Goal: Task Accomplishment & Management: Manage account settings

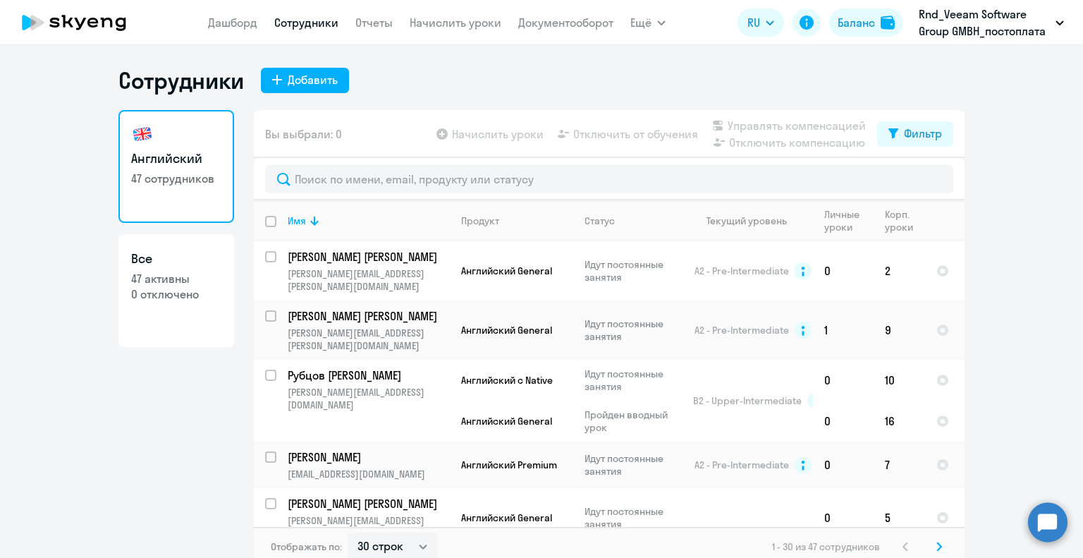
select select "30"
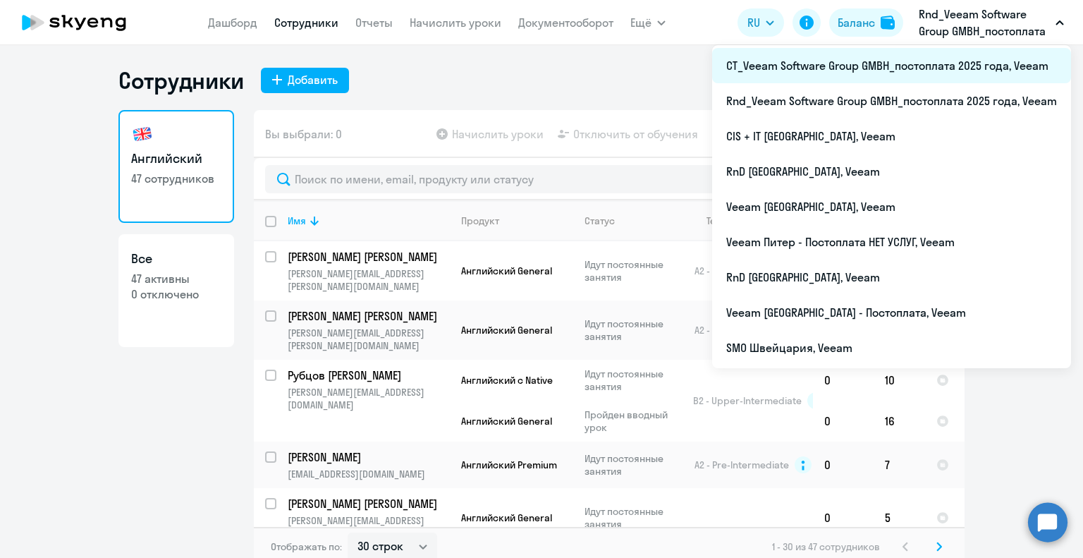
click at [915, 70] on li "CT_Veeam Software Group GMBH_постоплата 2025 года, Veeam" at bounding box center [891, 65] width 359 height 35
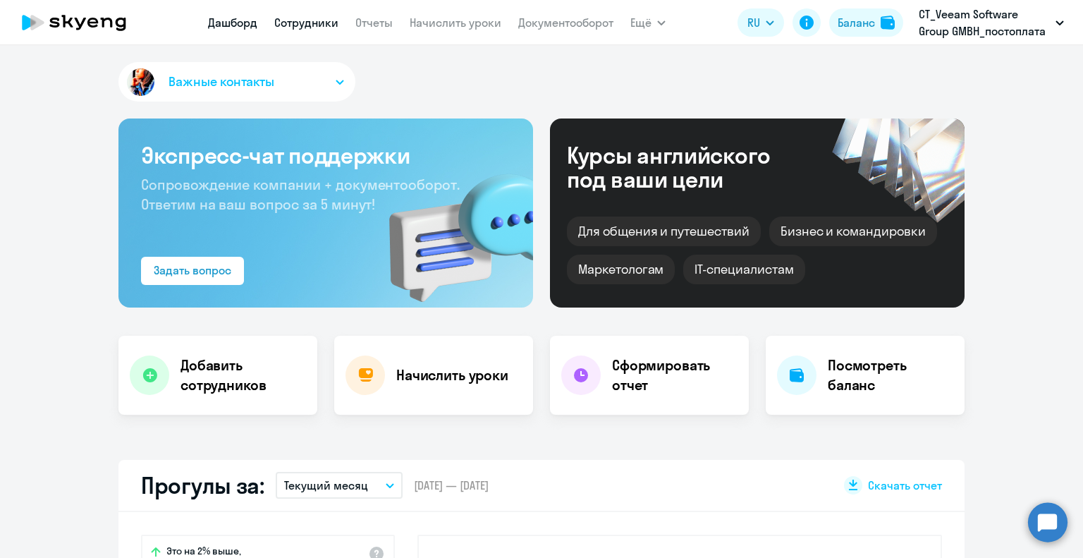
click at [323, 26] on link "Сотрудники" at bounding box center [306, 23] width 64 height 14
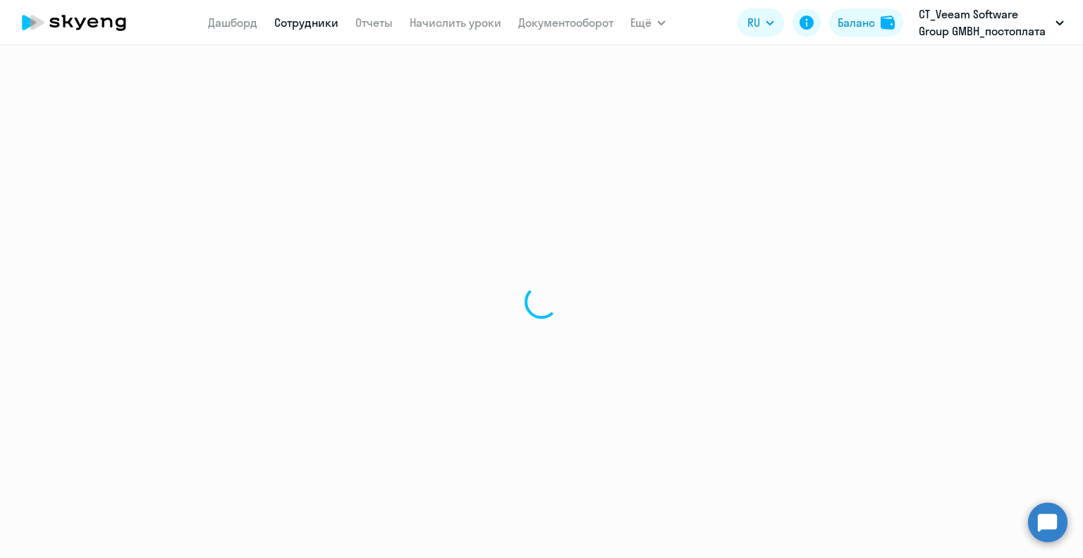
select select "30"
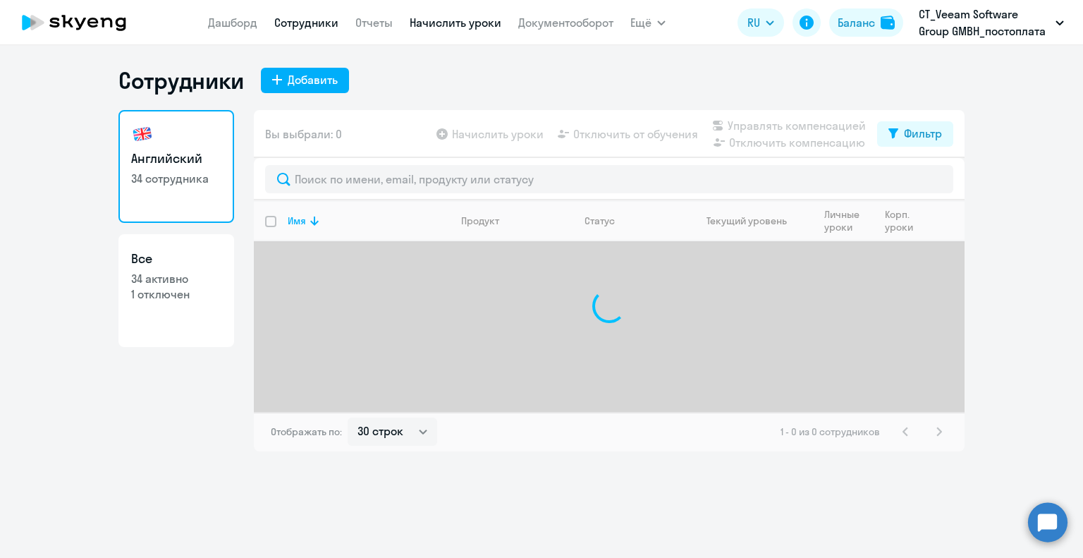
click at [485, 22] on link "Начислить уроки" at bounding box center [456, 23] width 92 height 14
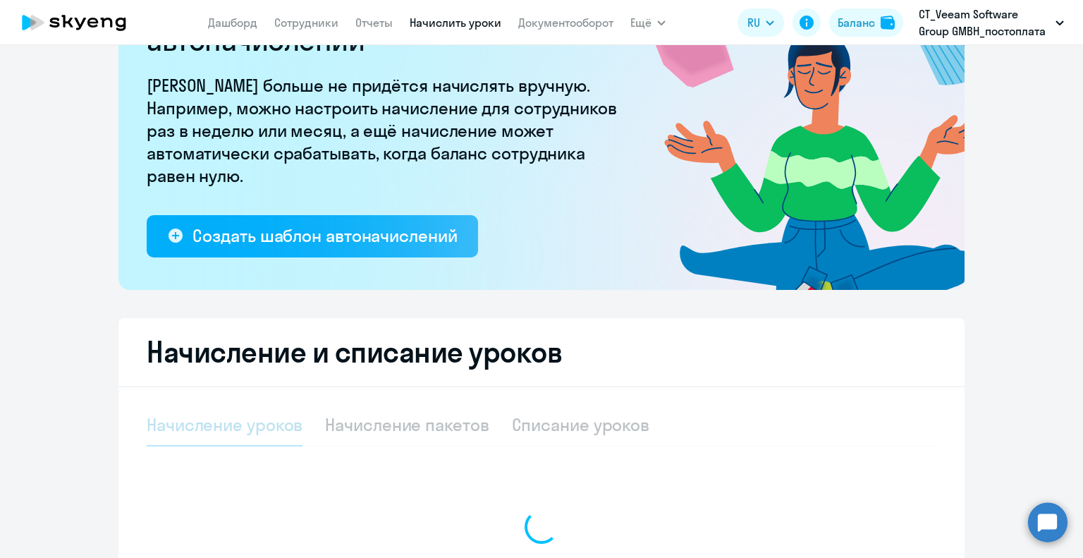
select select "10"
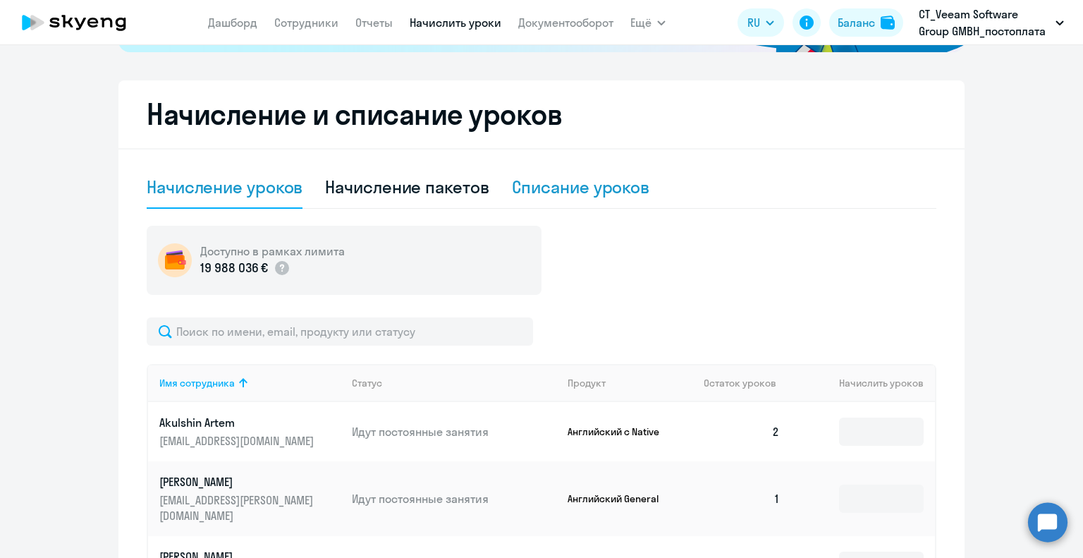
scroll to position [494, 0]
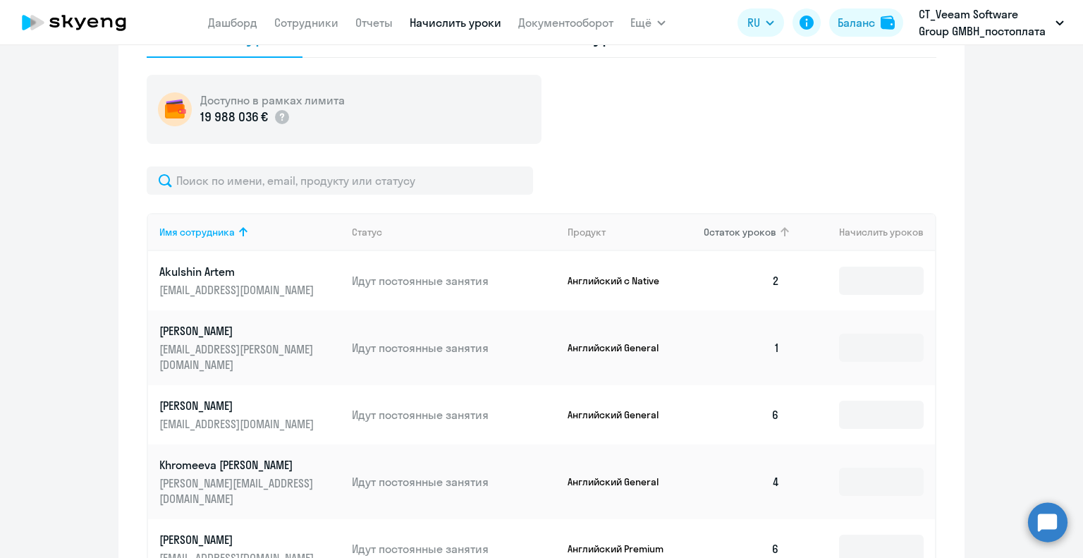
click at [766, 229] on span "Остаток уроков" at bounding box center [740, 232] width 73 height 13
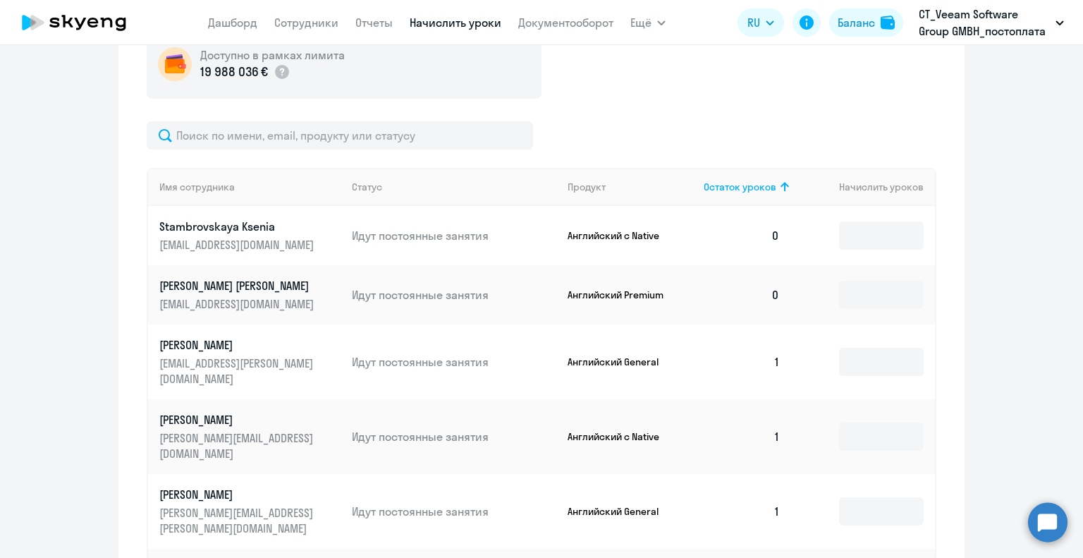
scroll to position [635, 0]
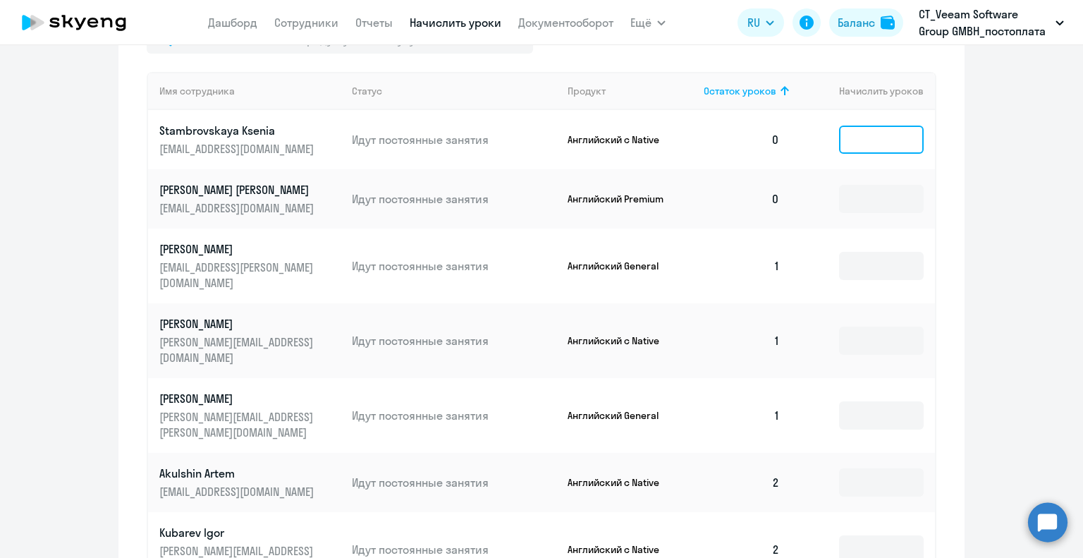
click at [872, 140] on input at bounding box center [881, 140] width 85 height 28
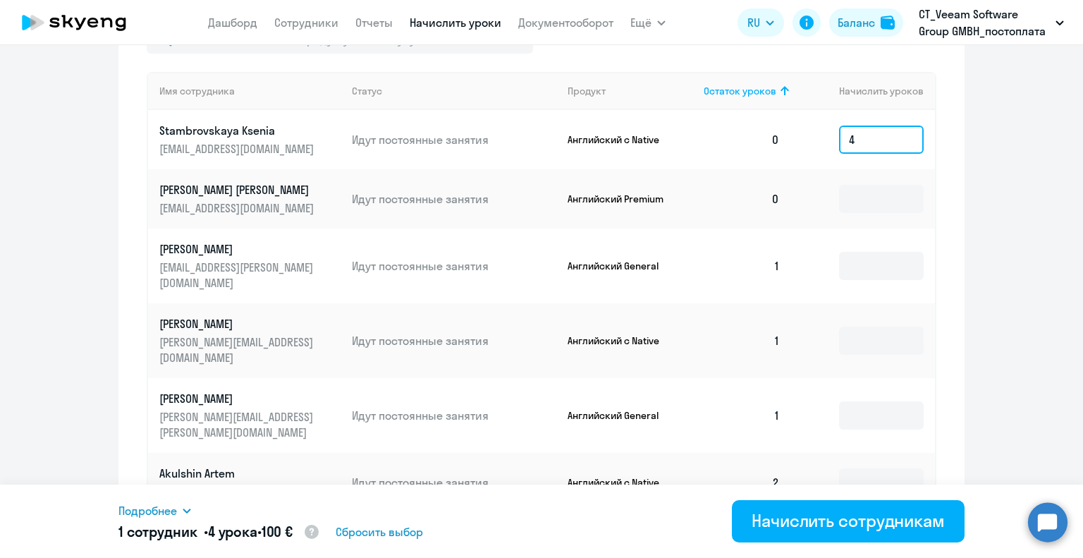
type input "4"
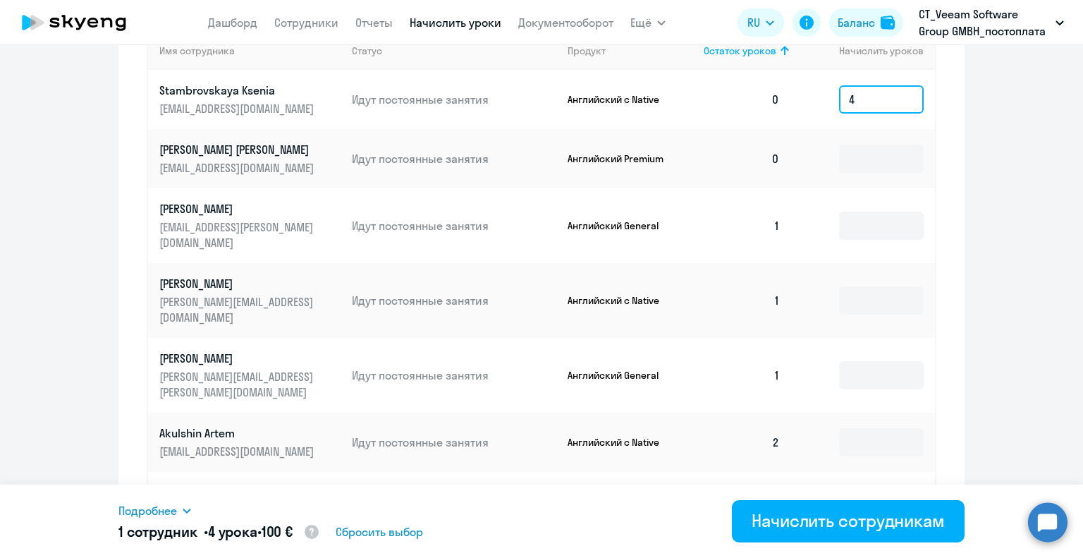
scroll to position [705, 0]
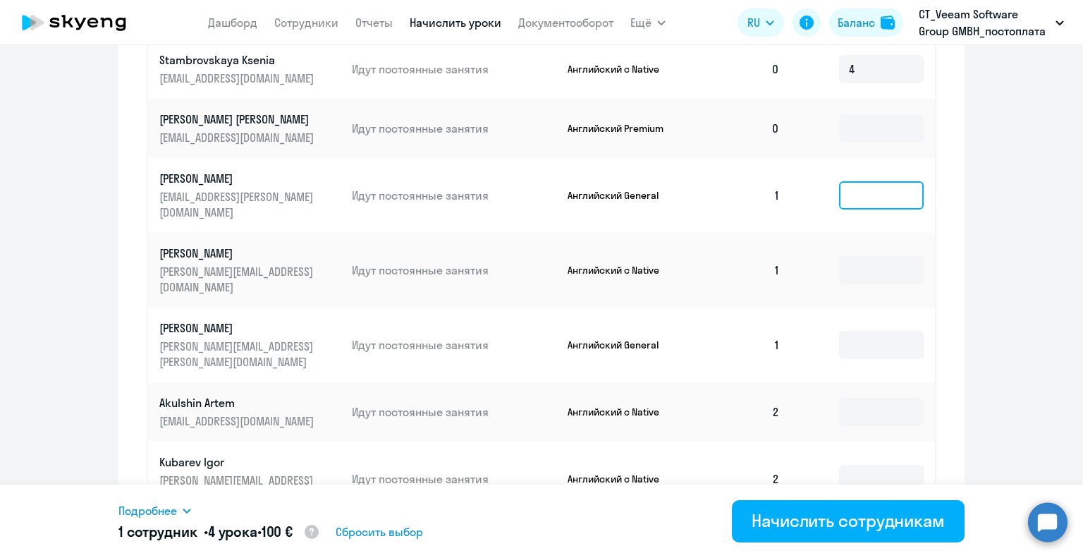
click at [862, 190] on input at bounding box center [881, 195] width 85 height 28
type input "8"
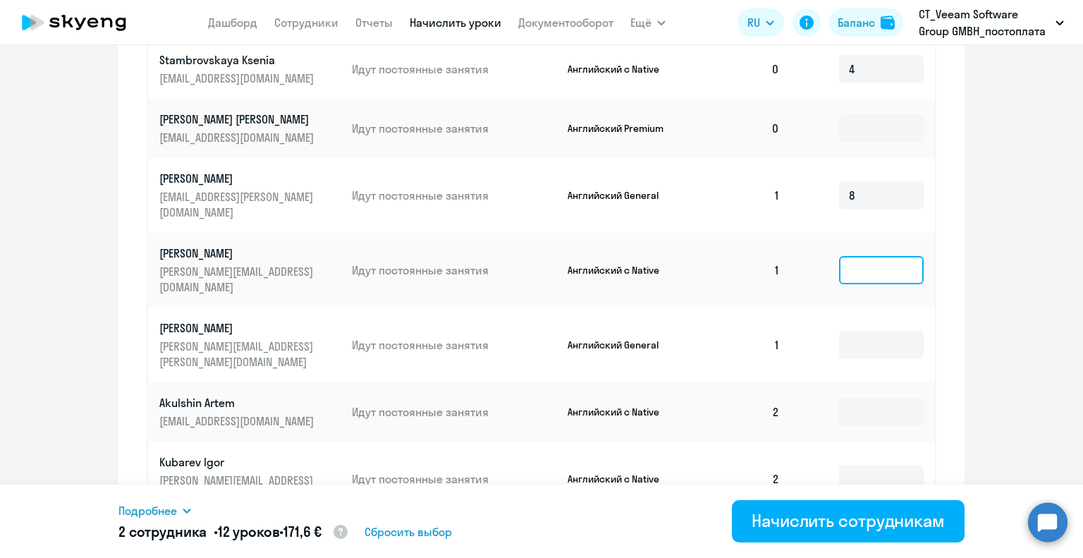
click at [856, 256] on input at bounding box center [881, 270] width 85 height 28
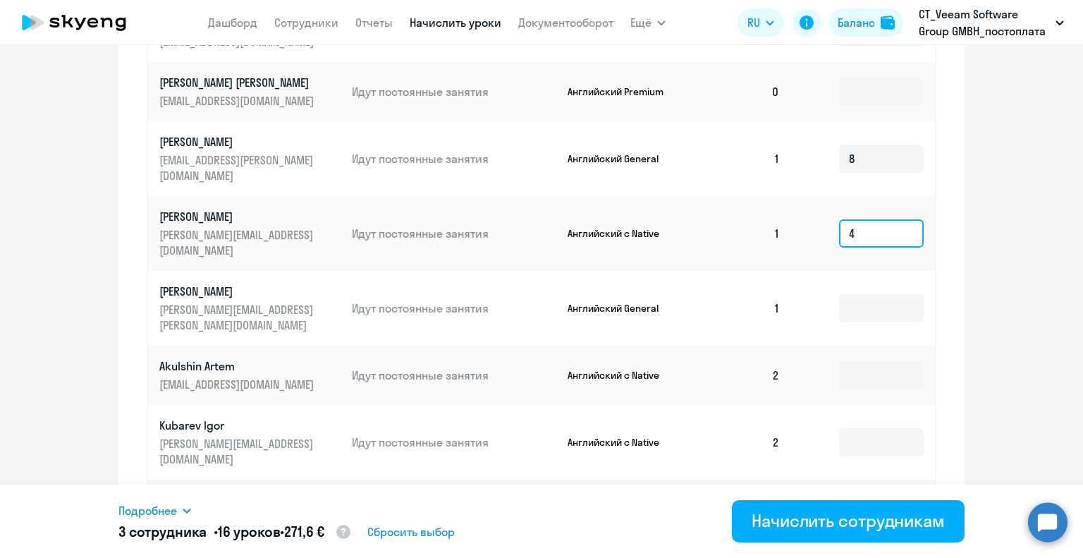
scroll to position [776, 0]
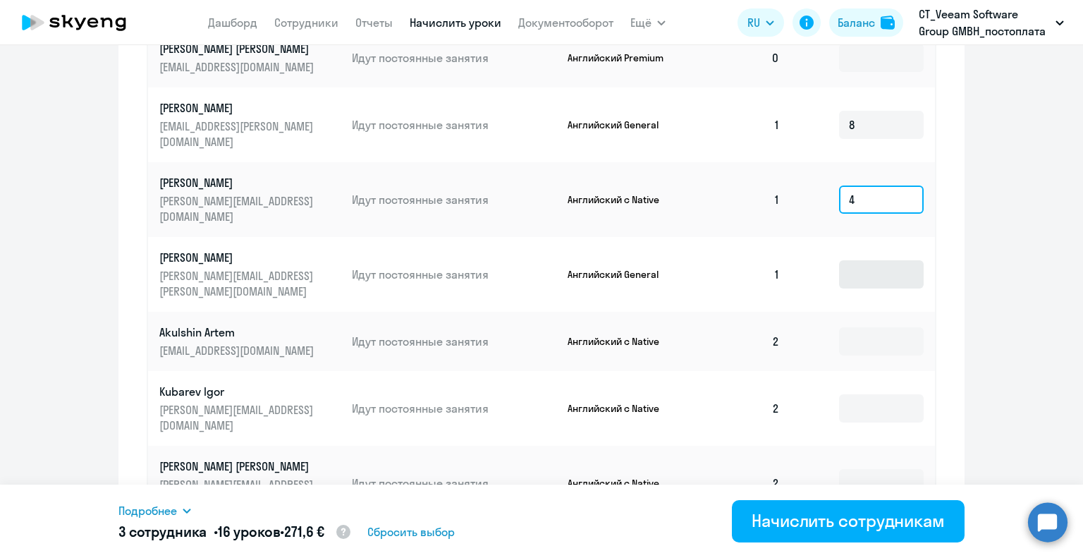
type input "4"
click at [857, 260] on input at bounding box center [881, 274] width 85 height 28
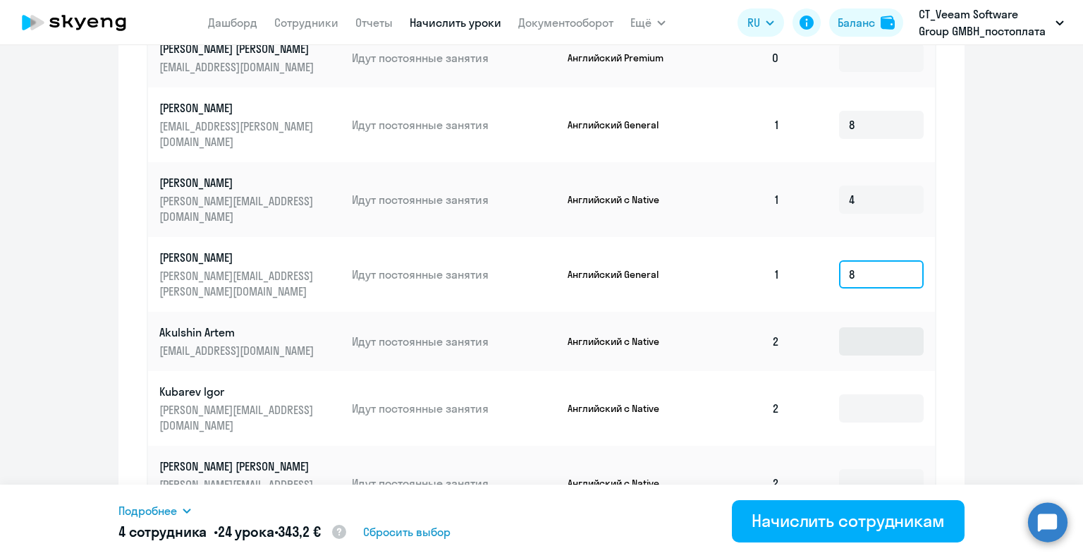
type input "8"
click at [859, 327] on input at bounding box center [881, 341] width 85 height 28
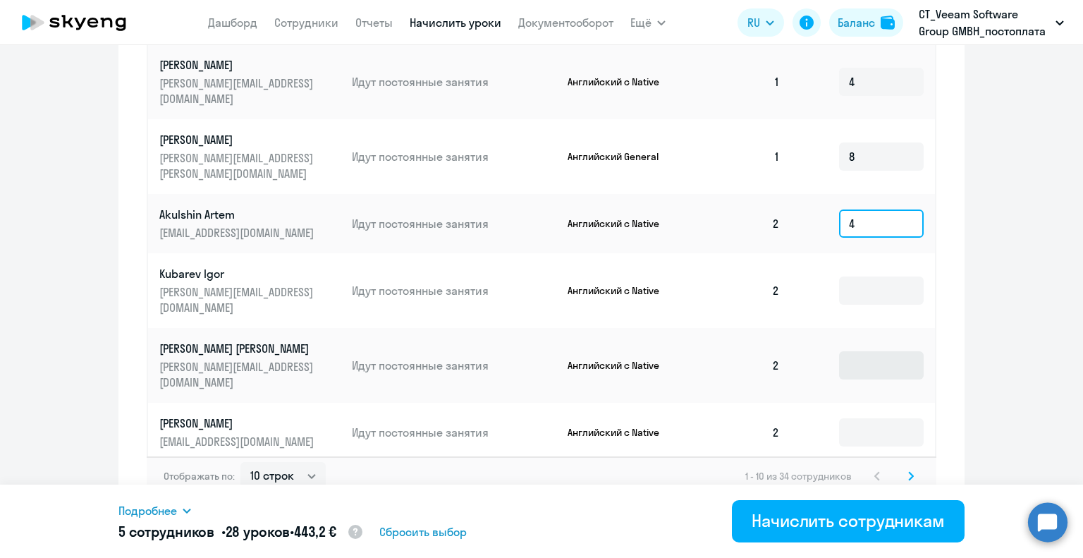
scroll to position [897, 0]
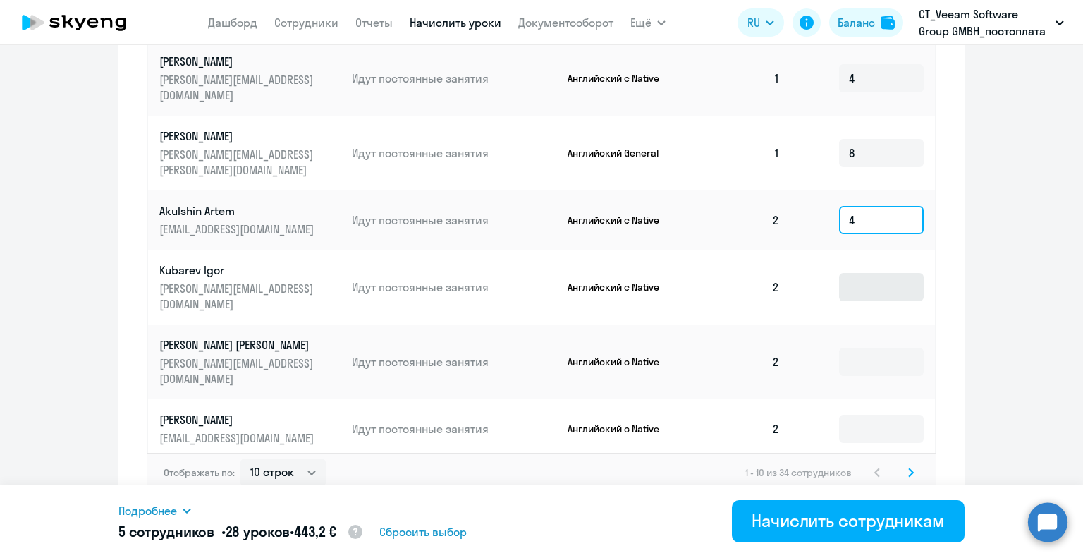
type input "4"
click at [858, 273] on input at bounding box center [881, 287] width 85 height 28
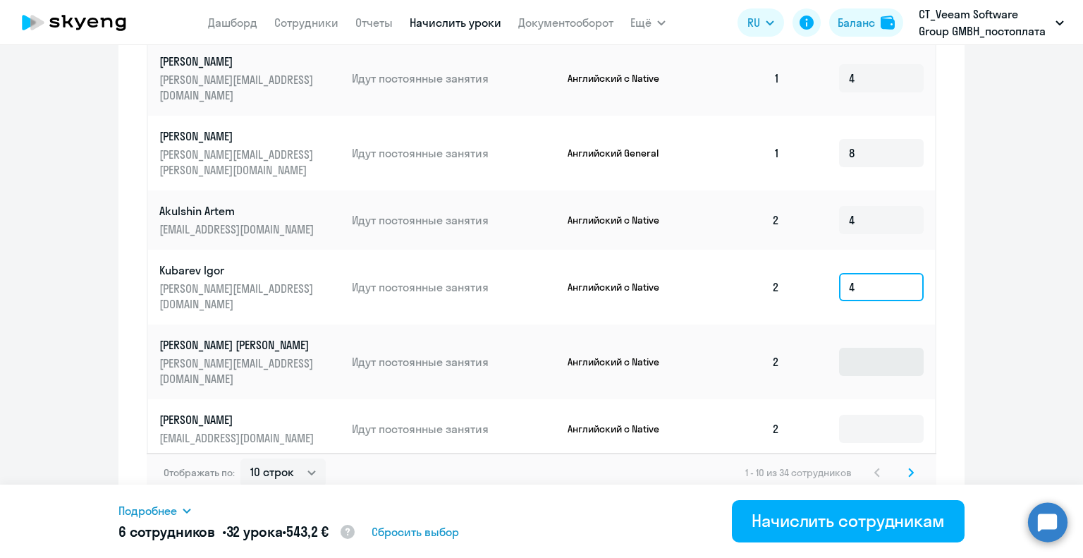
type input "4"
click at [855, 348] on input at bounding box center [881, 362] width 85 height 28
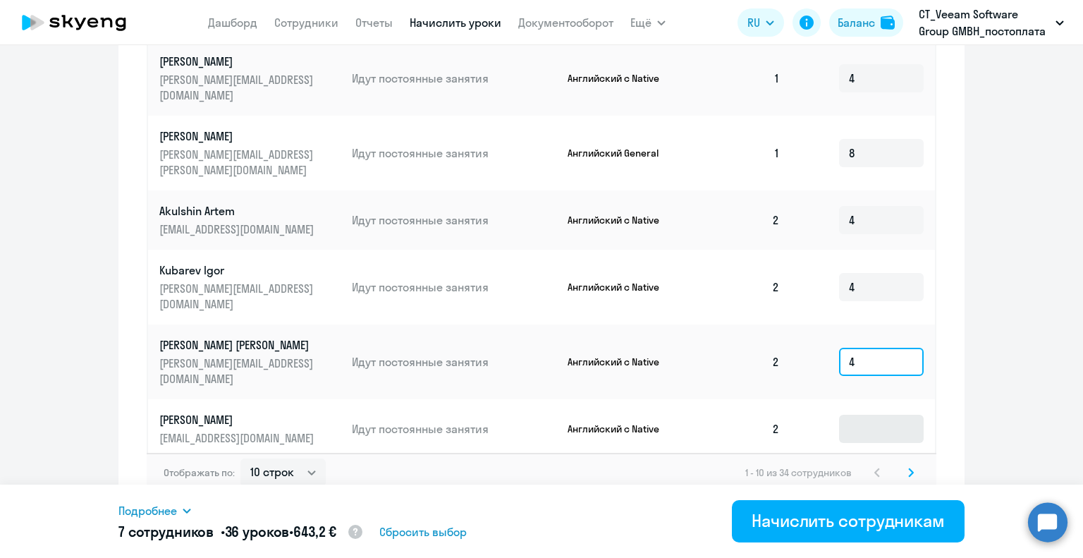
type input "4"
click at [867, 415] on input at bounding box center [881, 429] width 85 height 28
type input "4"
click at [302, 465] on select "10 строк 30 строк 50 строк" at bounding box center [283, 472] width 85 height 28
select select "30"
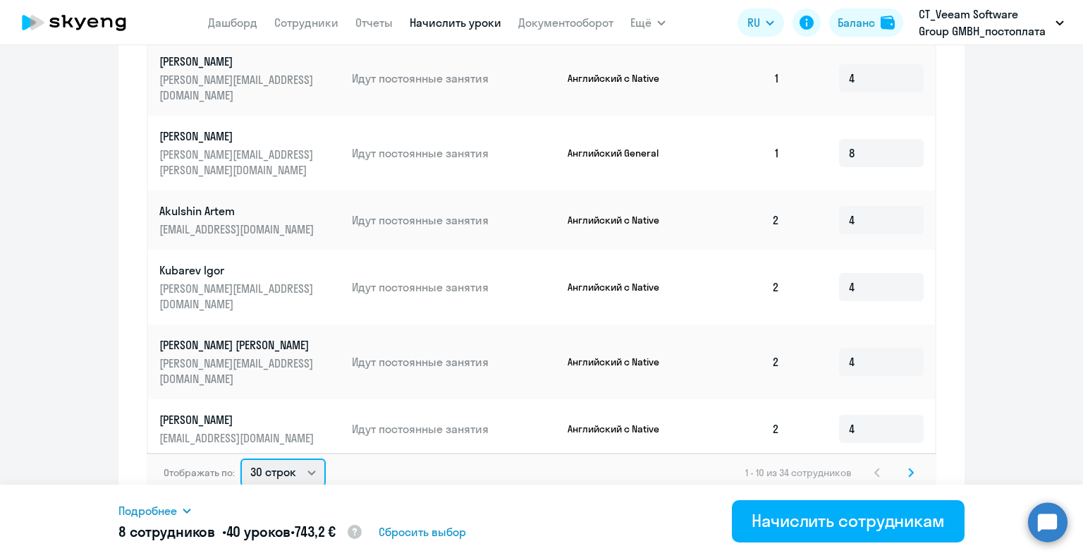
click at [241, 458] on select "10 строк 30 строк 50 строк" at bounding box center [283, 472] width 85 height 28
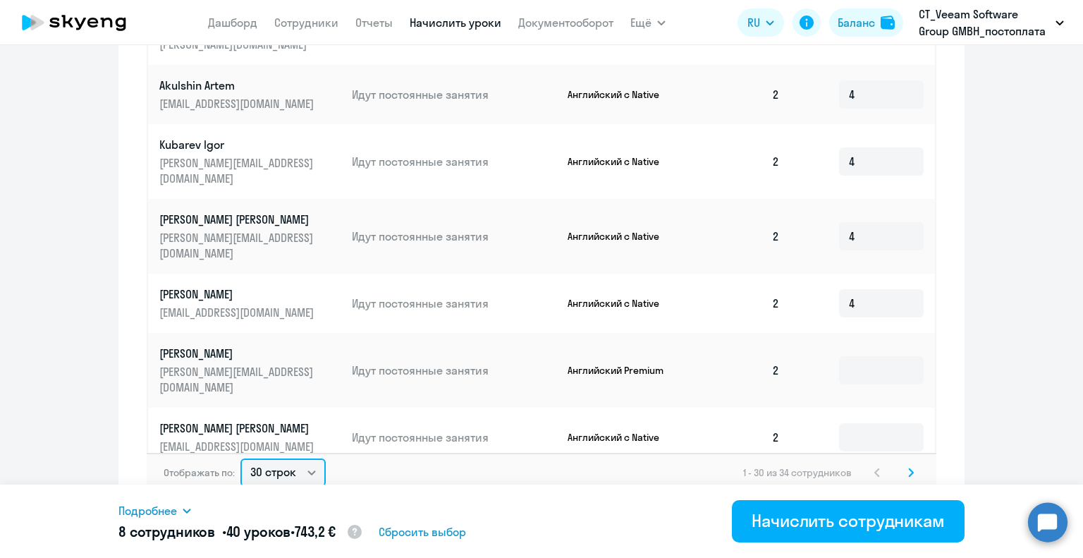
scroll to position [141, 0]
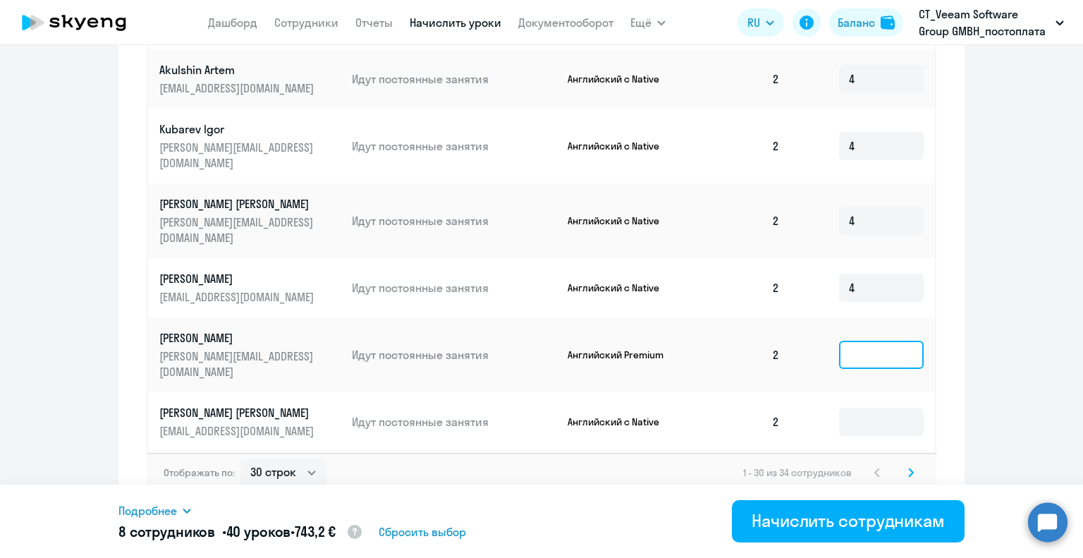
click at [858, 341] on input at bounding box center [881, 355] width 85 height 28
type input "8"
click at [853, 408] on input at bounding box center [881, 422] width 85 height 28
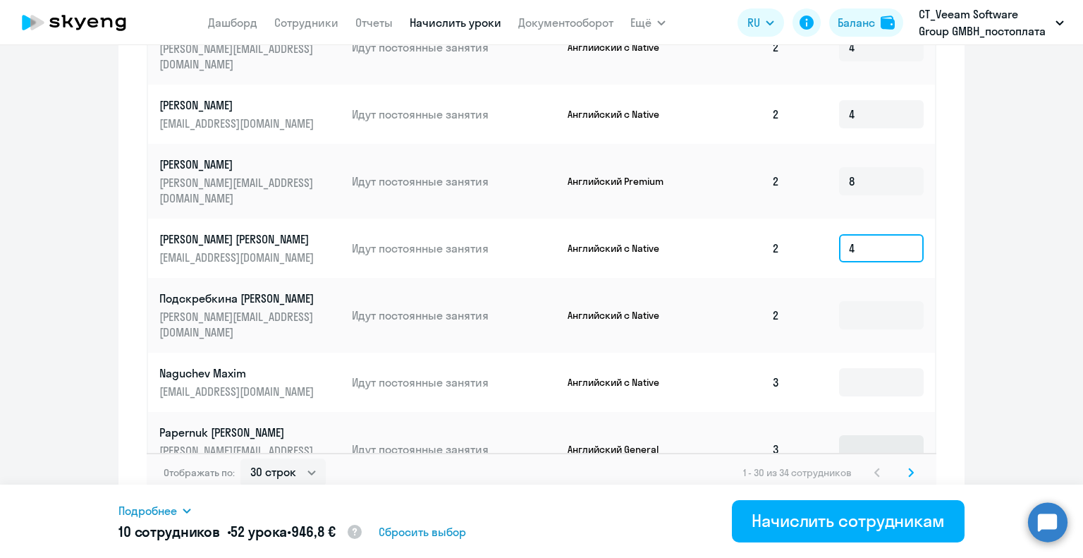
scroll to position [353, 0]
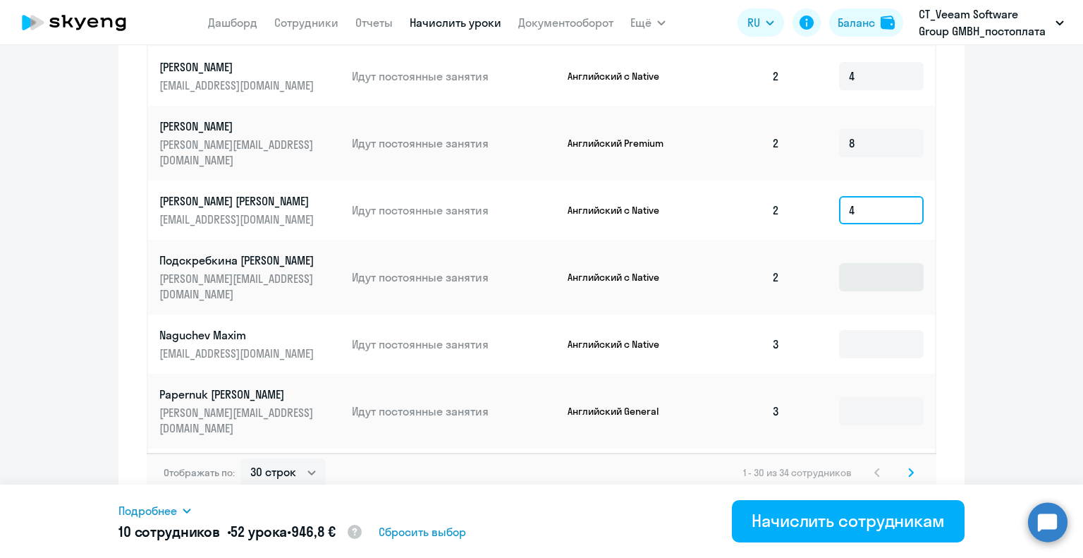
type input "4"
click at [864, 263] on input at bounding box center [881, 277] width 85 height 28
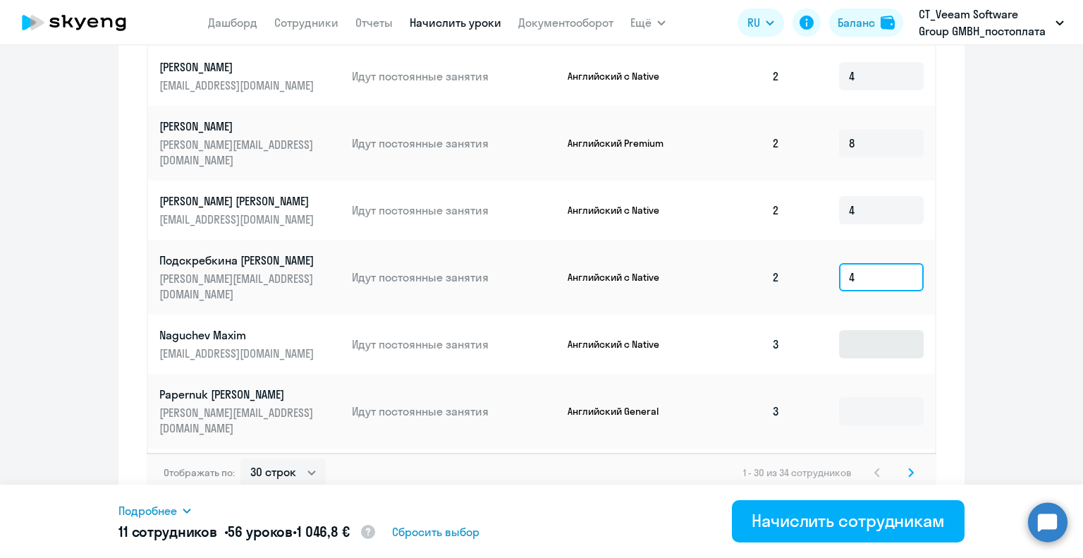
type input "4"
click at [851, 330] on input at bounding box center [881, 344] width 85 height 28
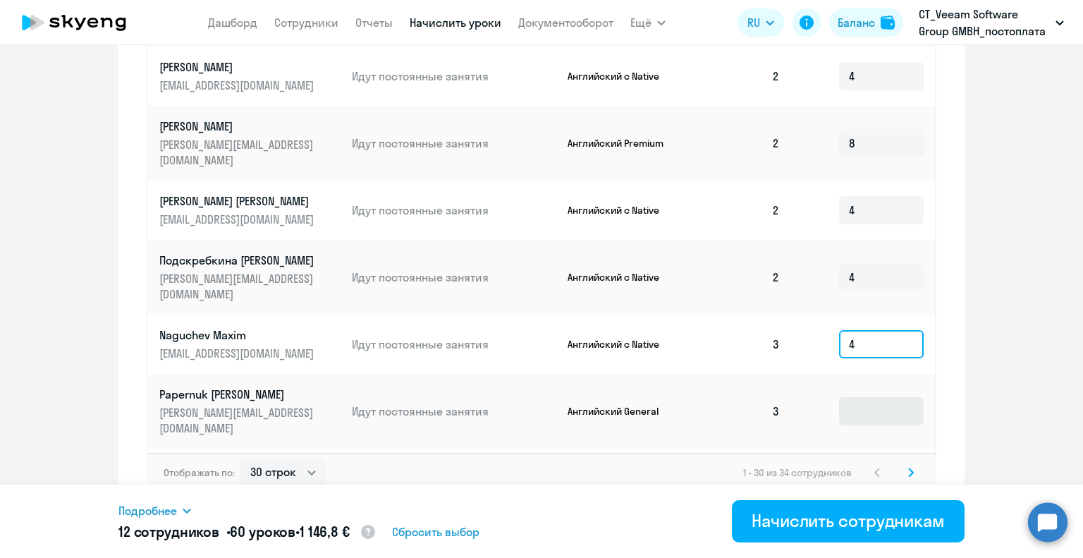
type input "4"
click at [851, 397] on input at bounding box center [881, 411] width 85 height 28
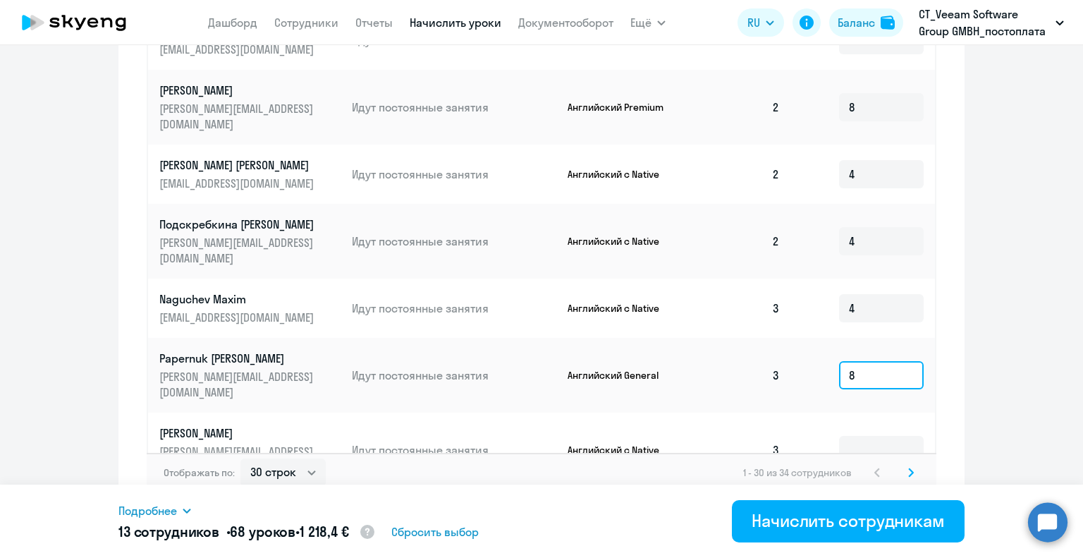
scroll to position [423, 0]
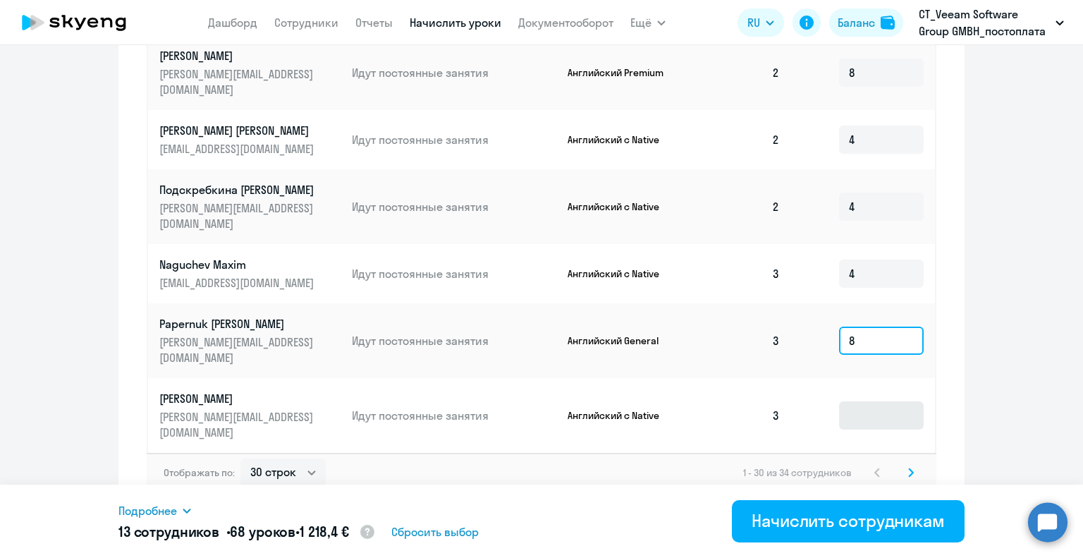
type input "8"
click at [848, 401] on input at bounding box center [881, 415] width 85 height 28
type input "4"
click at [856, 468] on input at bounding box center [881, 482] width 85 height 28
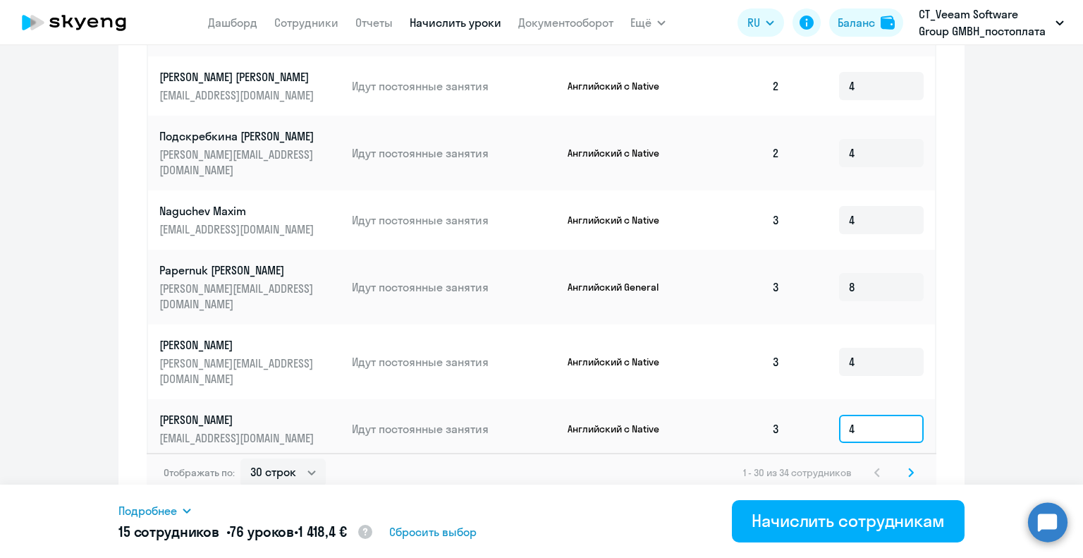
scroll to position [564, 0]
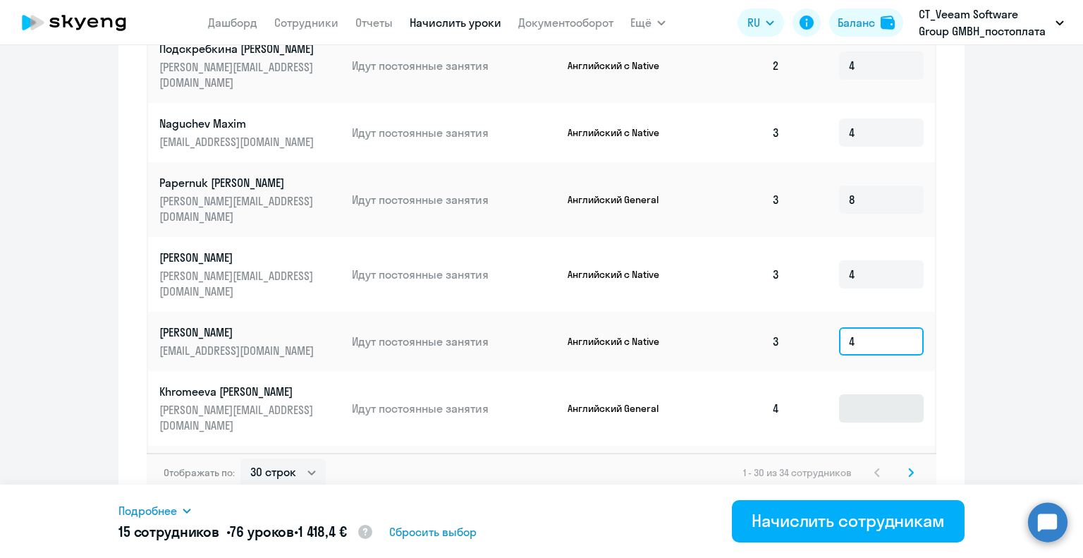
type input "4"
click at [858, 394] on input at bounding box center [881, 408] width 85 height 28
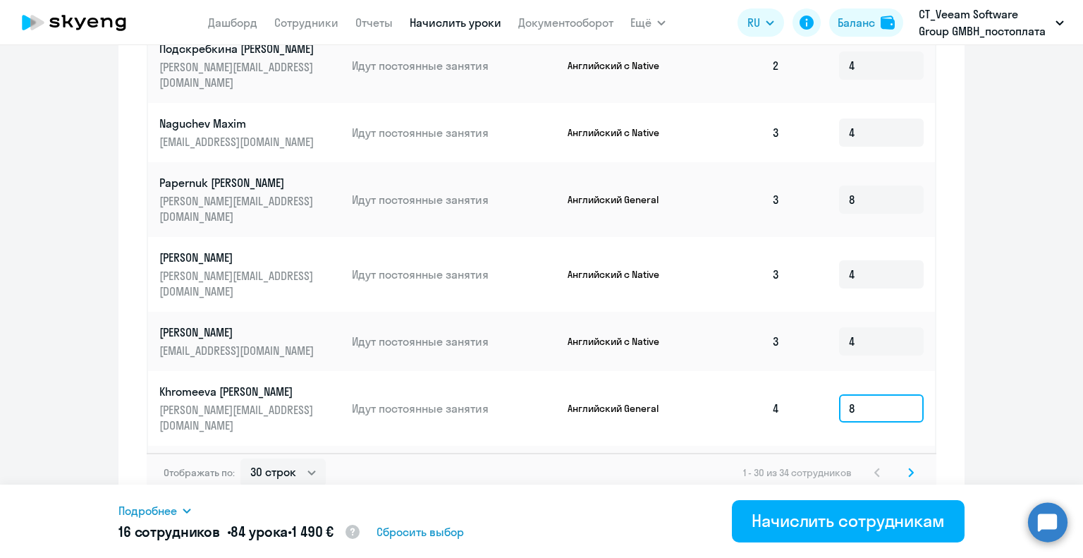
type input "8"
click at [858, 461] on input at bounding box center [881, 475] width 85 height 28
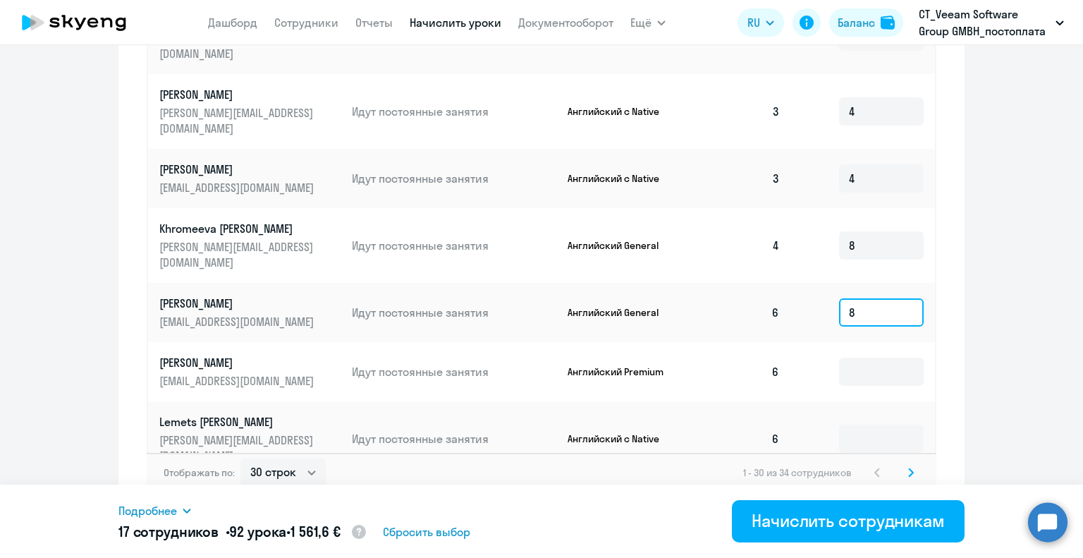
scroll to position [776, 0]
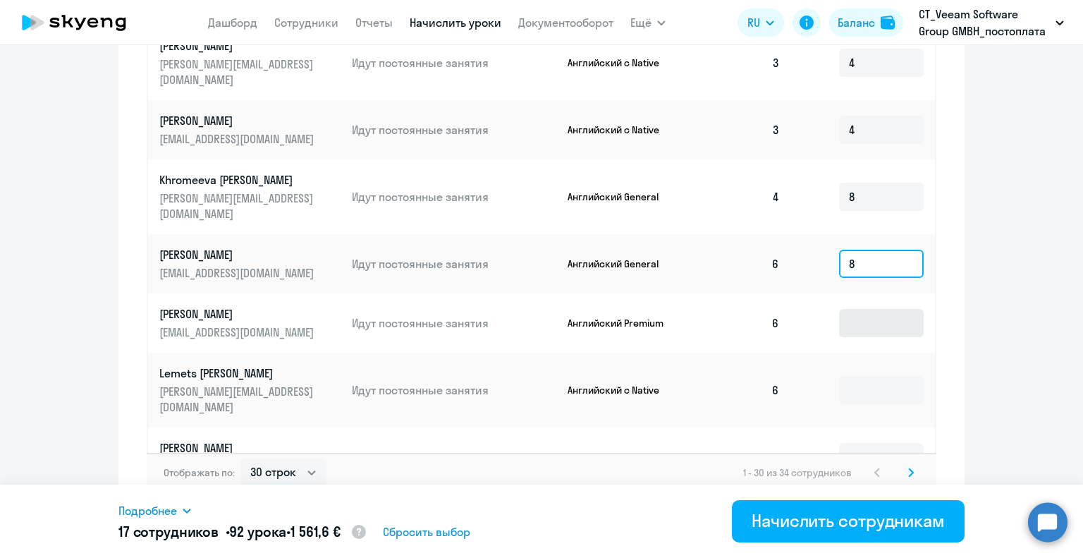
type input "8"
click at [853, 309] on input at bounding box center [881, 323] width 85 height 28
type input "8"
click at [849, 376] on input at bounding box center [881, 390] width 85 height 28
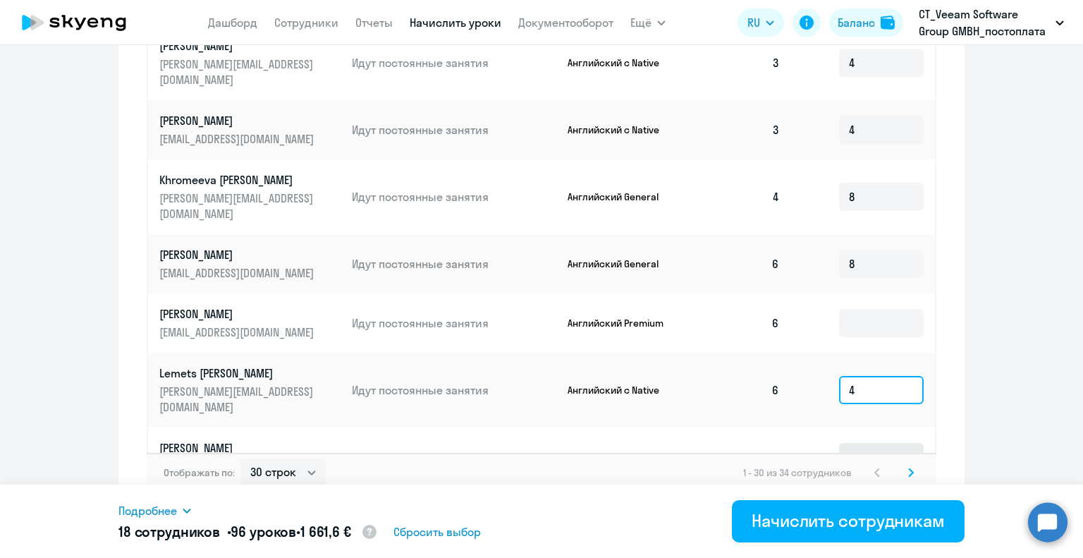
type input "4"
click at [868, 443] on input at bounding box center [881, 457] width 85 height 28
type input "8"
click at [867, 502] on input at bounding box center [881, 516] width 85 height 28
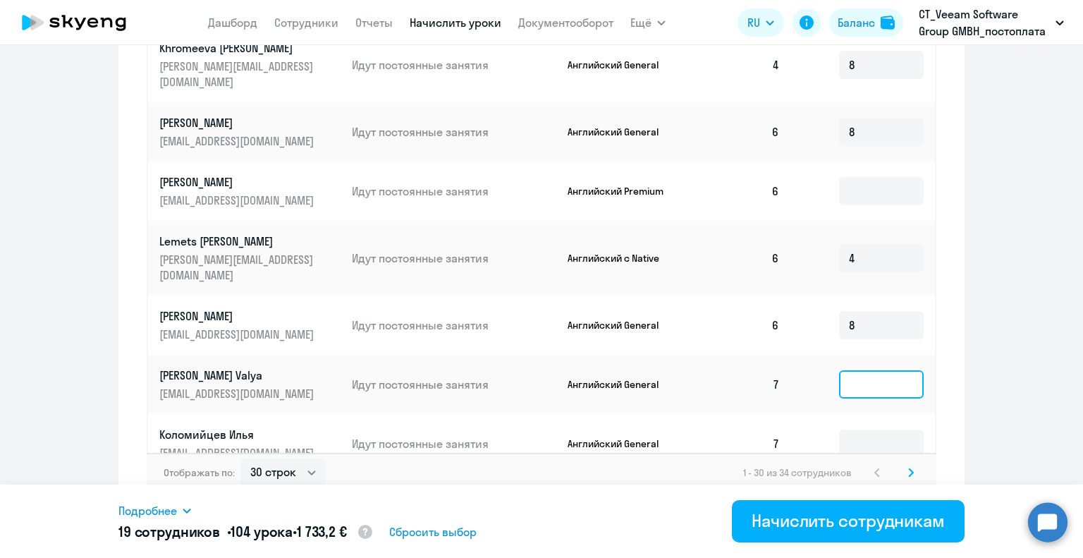
scroll to position [917, 0]
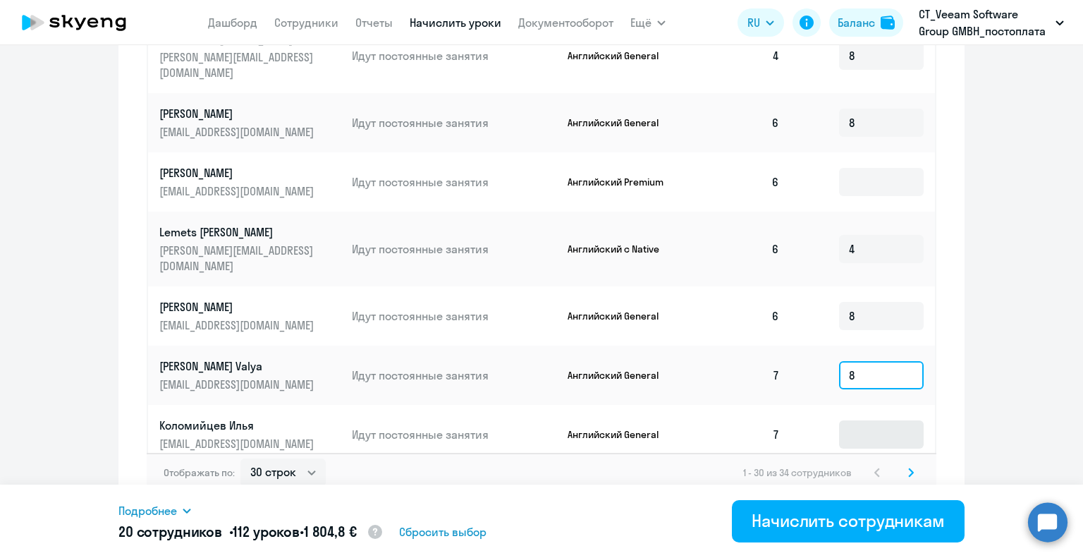
type input "8"
click at [867, 420] on input at bounding box center [881, 434] width 85 height 28
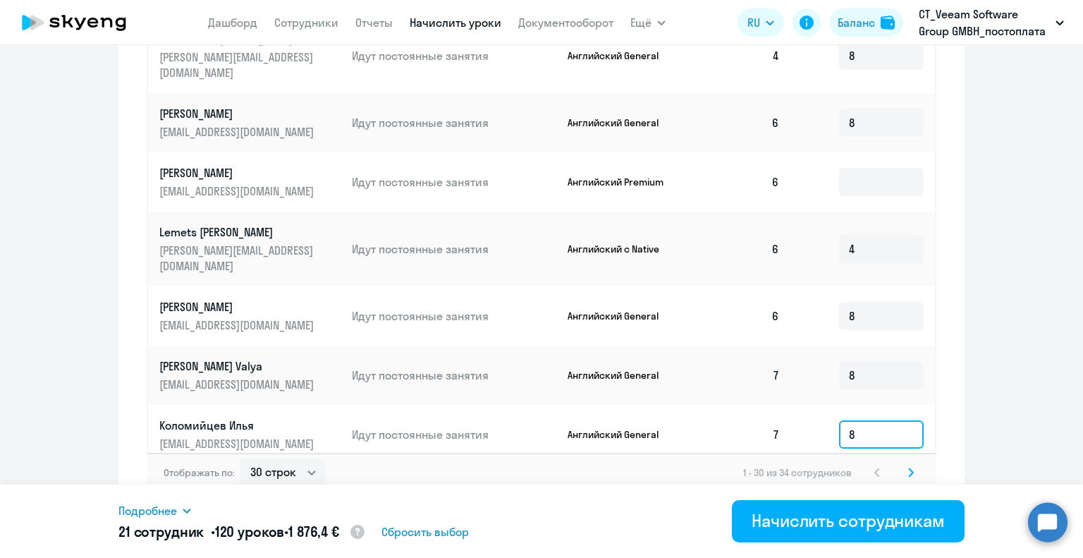
type input "8"
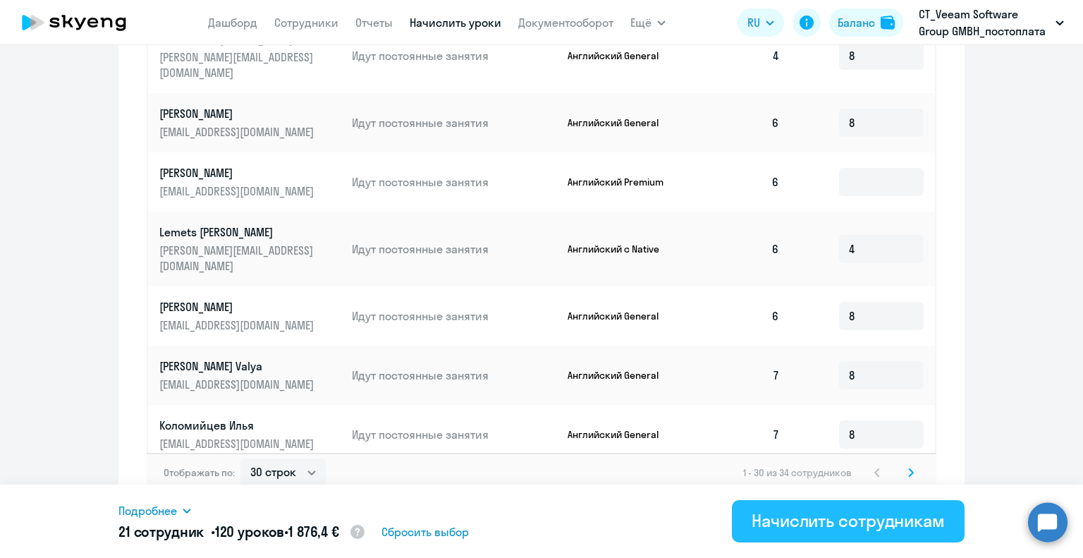
click at [857, 530] on div "Начислить сотрудникам" at bounding box center [848, 520] width 193 height 23
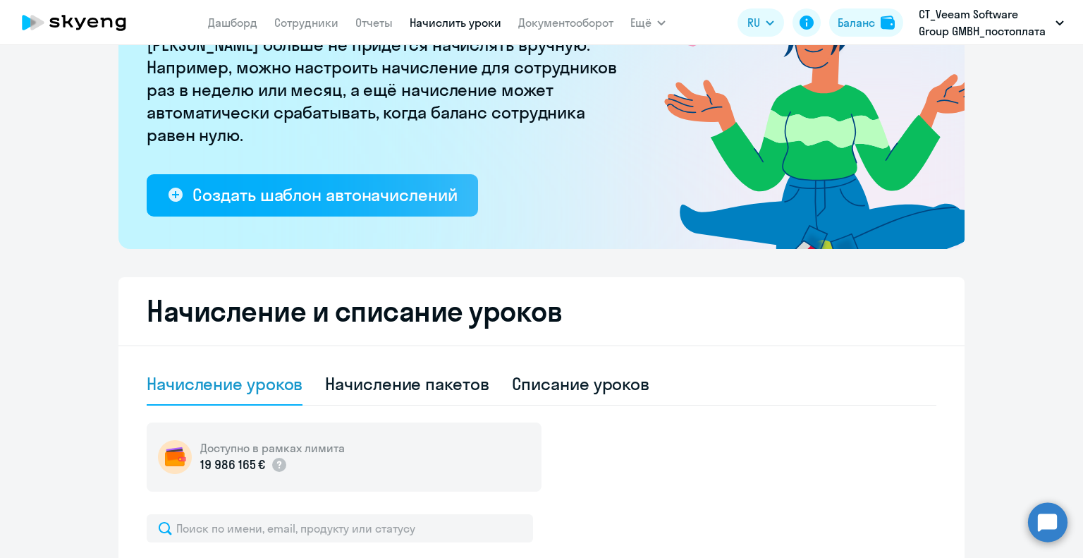
scroll to position [0, 0]
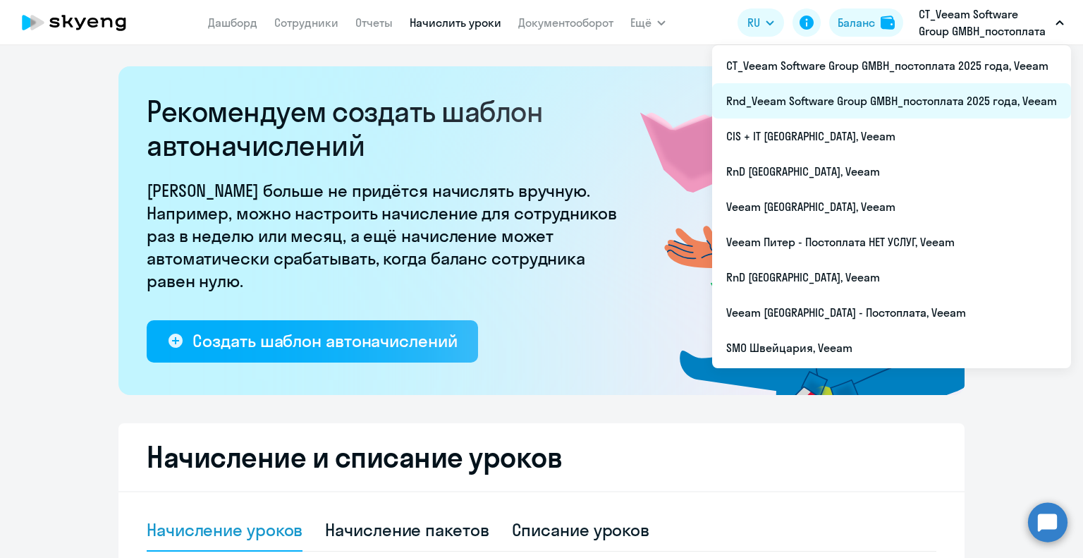
click at [928, 95] on li "Rnd_Veeam Software Group GMBH_постоплата 2025 года, Veeam" at bounding box center [891, 100] width 359 height 35
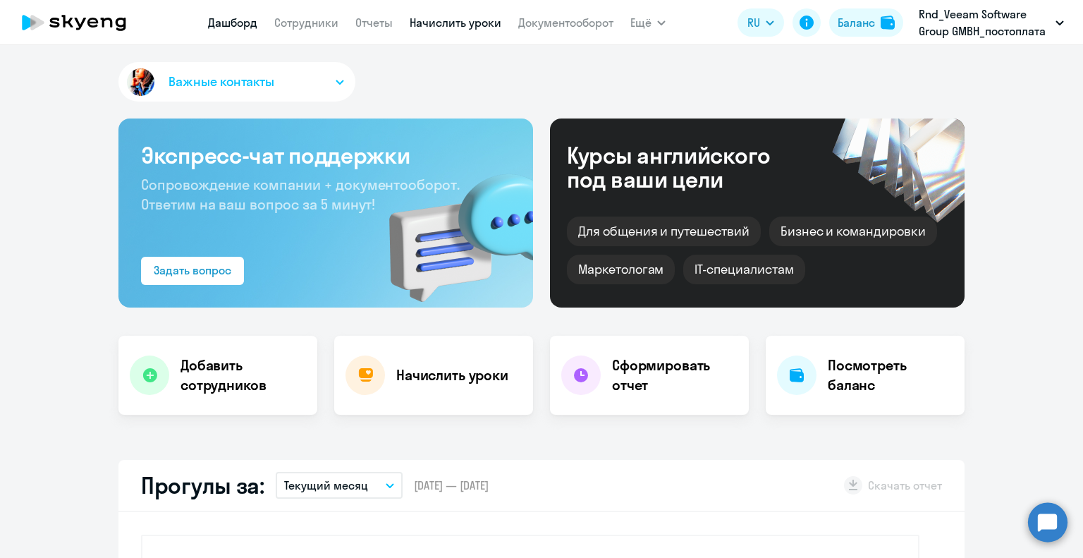
click at [465, 19] on link "Начислить уроки" at bounding box center [456, 23] width 92 height 14
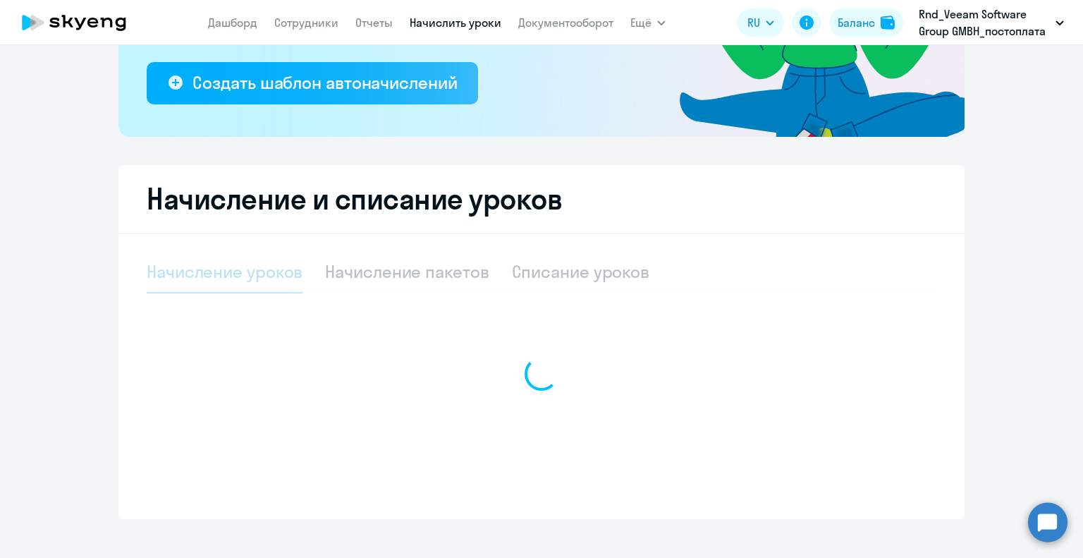
select select "10"
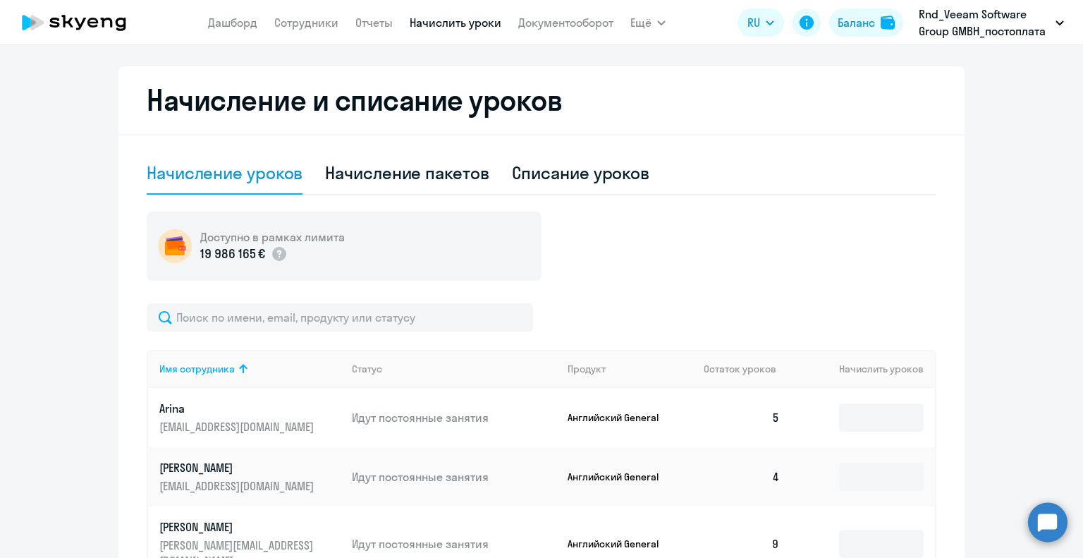
scroll to position [417, 0]
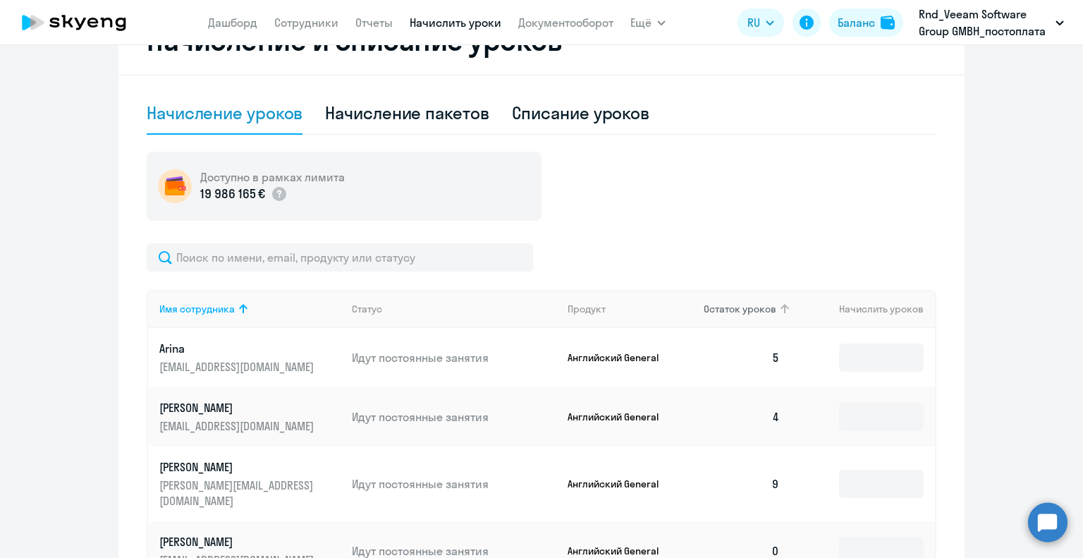
click at [748, 310] on span "Остаток уроков" at bounding box center [740, 309] width 73 height 13
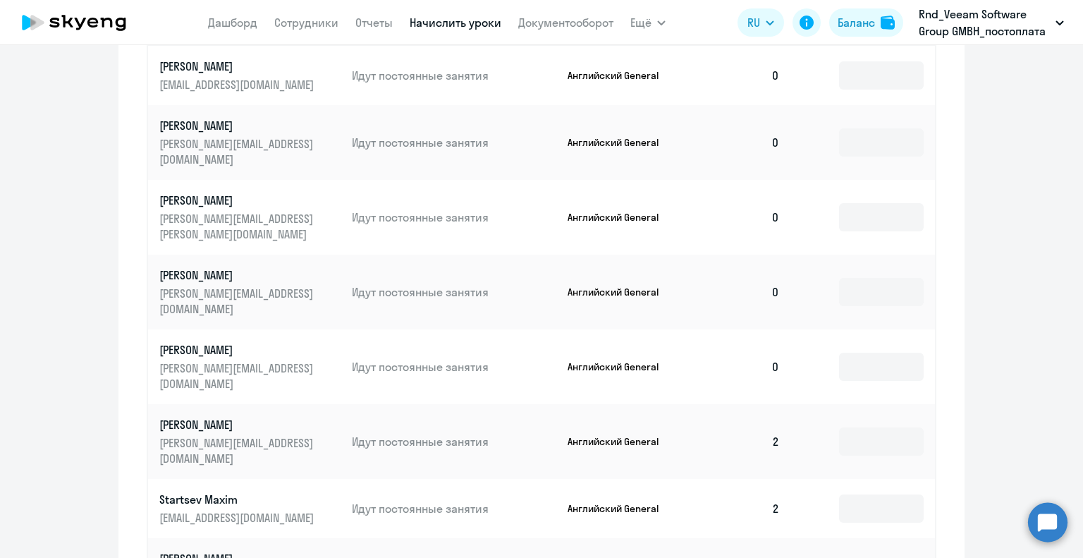
scroll to position [628, 0]
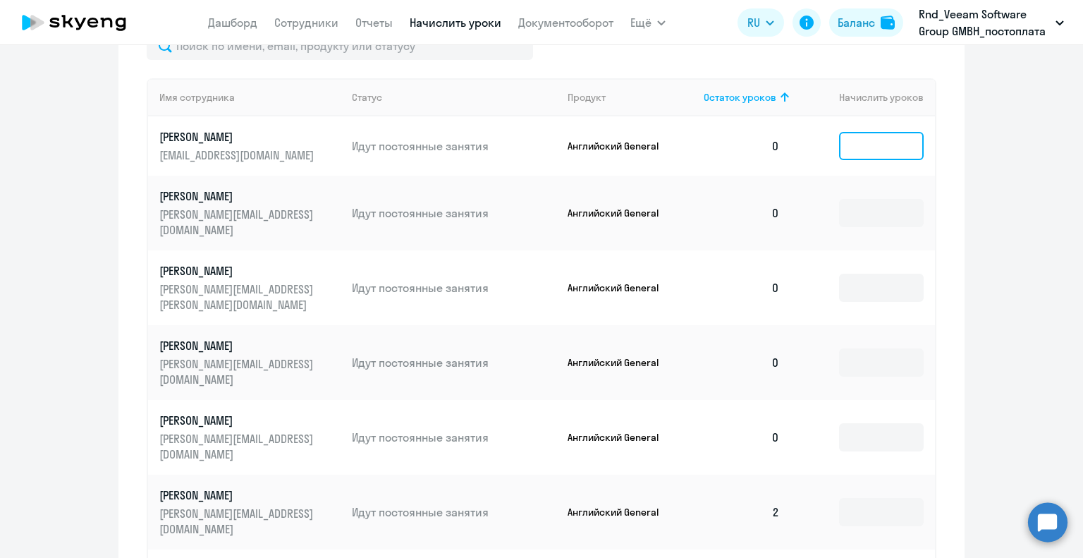
click at [897, 143] on input at bounding box center [881, 146] width 85 height 28
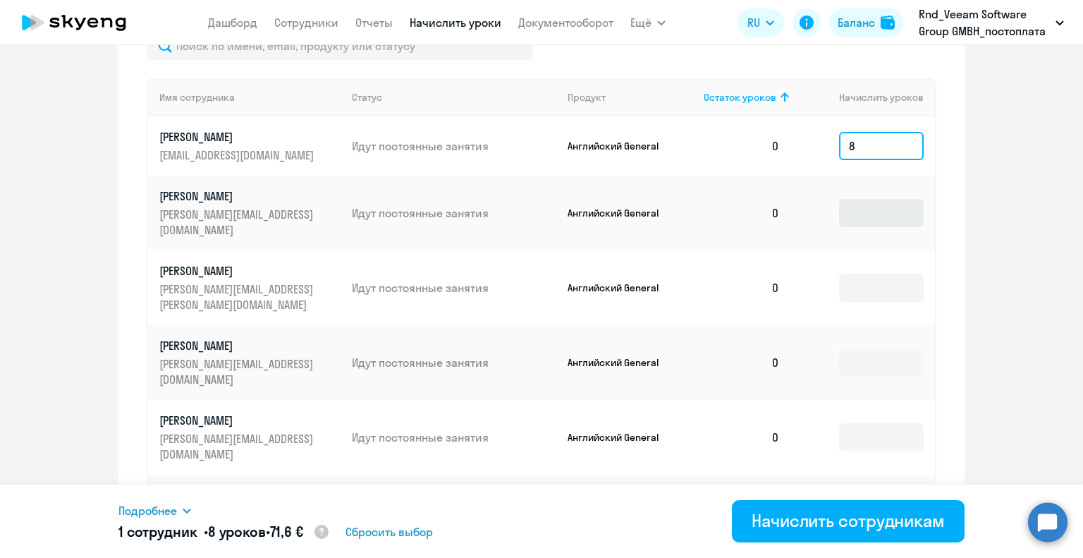
type input "8"
click at [863, 199] on input at bounding box center [881, 213] width 85 height 28
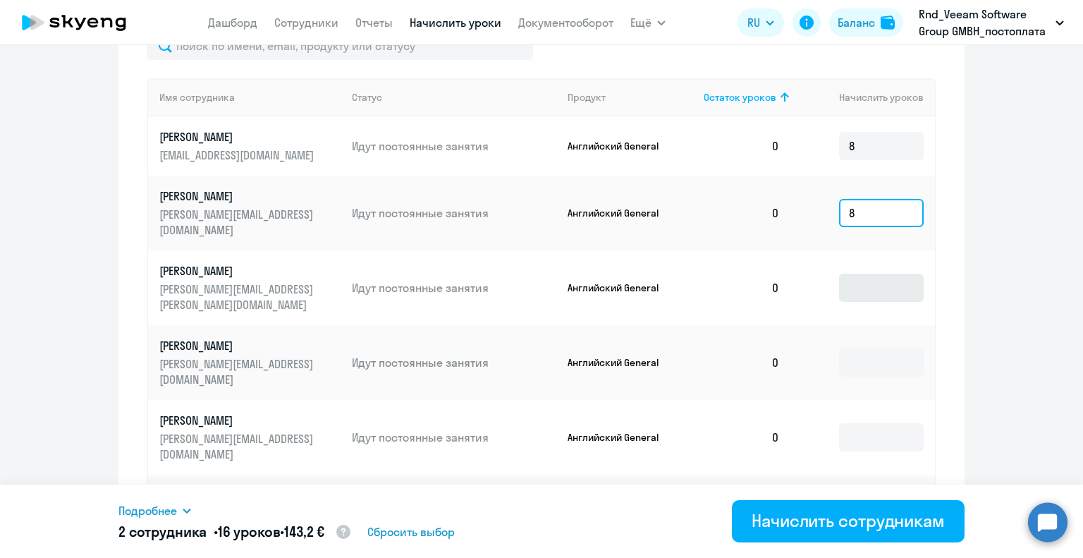
type input "8"
click at [877, 274] on input at bounding box center [881, 288] width 85 height 28
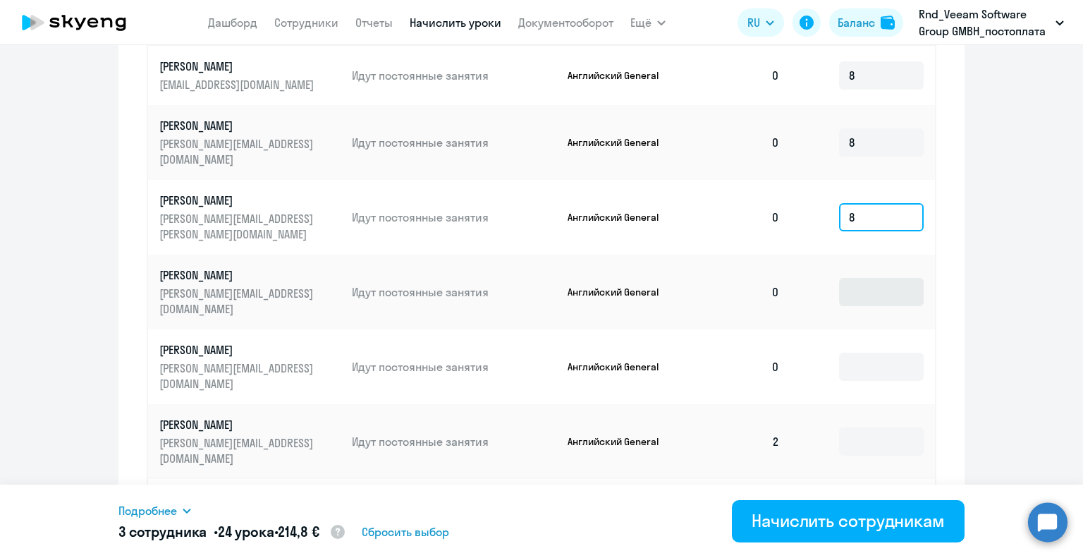
type input "8"
click at [866, 278] on input at bounding box center [881, 292] width 85 height 28
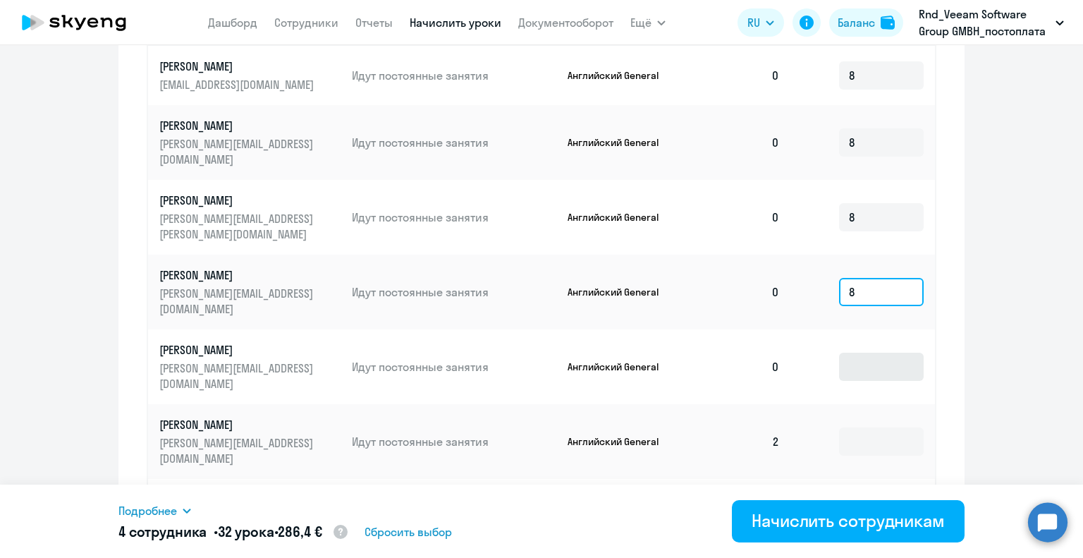
type input "8"
click at [878, 353] on input at bounding box center [881, 367] width 85 height 28
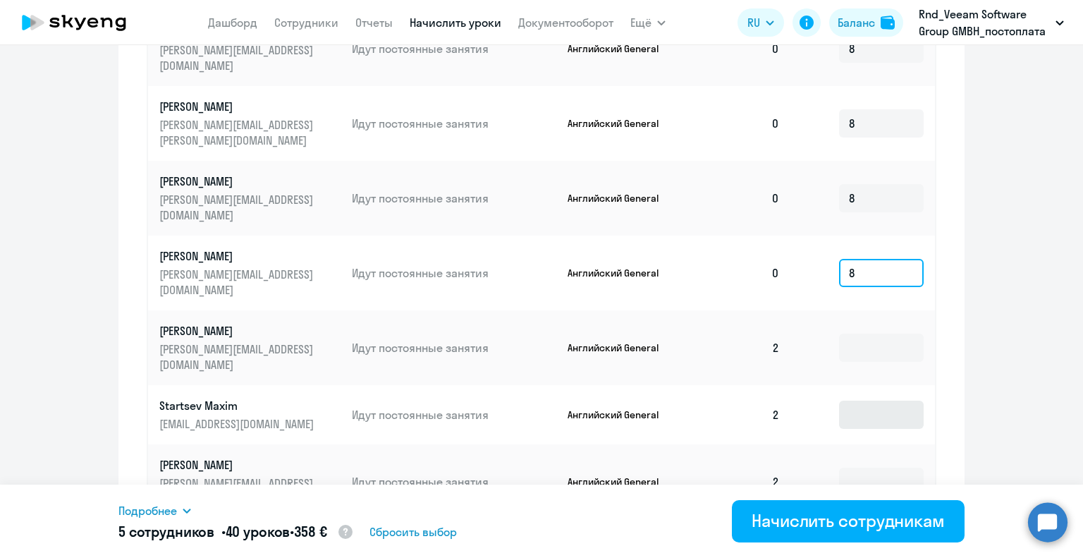
scroll to position [840, 0]
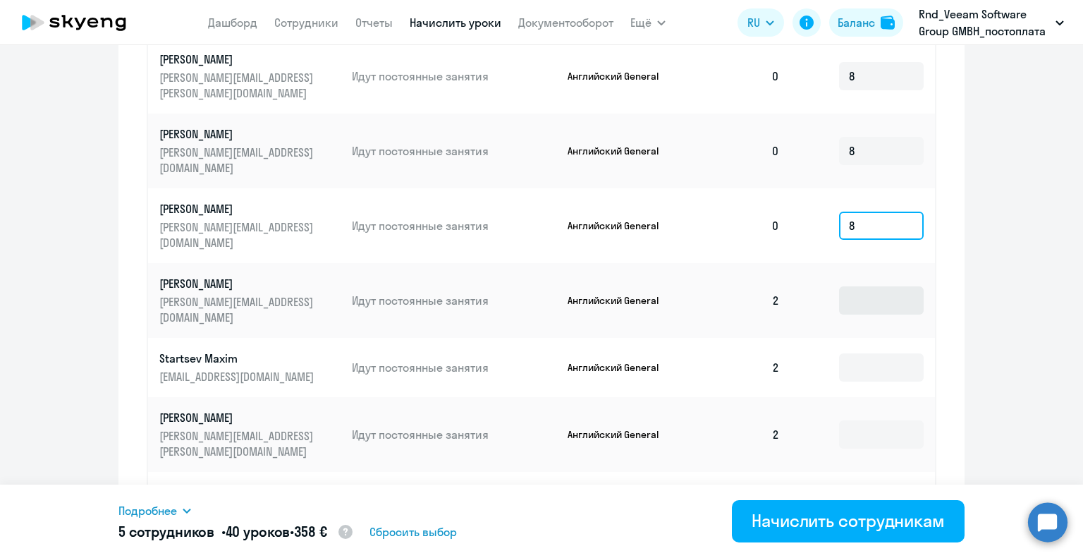
type input "8"
click at [869, 286] on input at bounding box center [881, 300] width 85 height 28
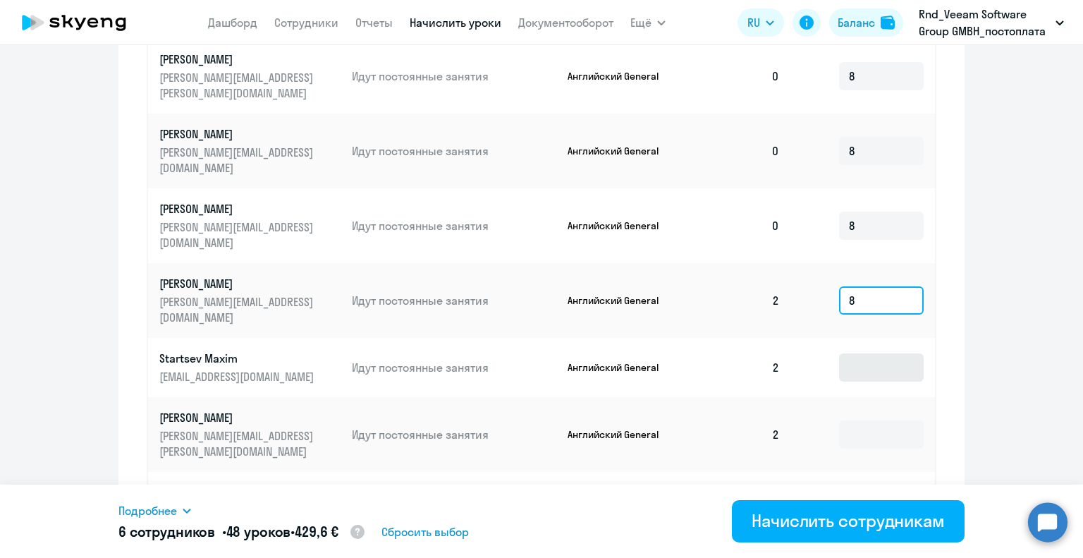
type input "8"
click at [883, 353] on input at bounding box center [881, 367] width 85 height 28
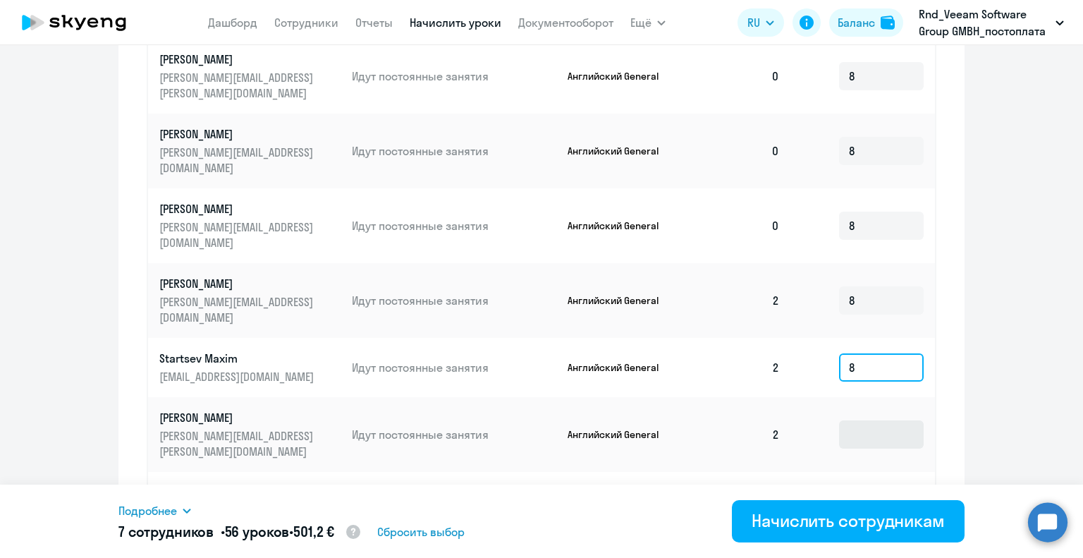
type input "8"
click at [877, 420] on input at bounding box center [881, 434] width 85 height 28
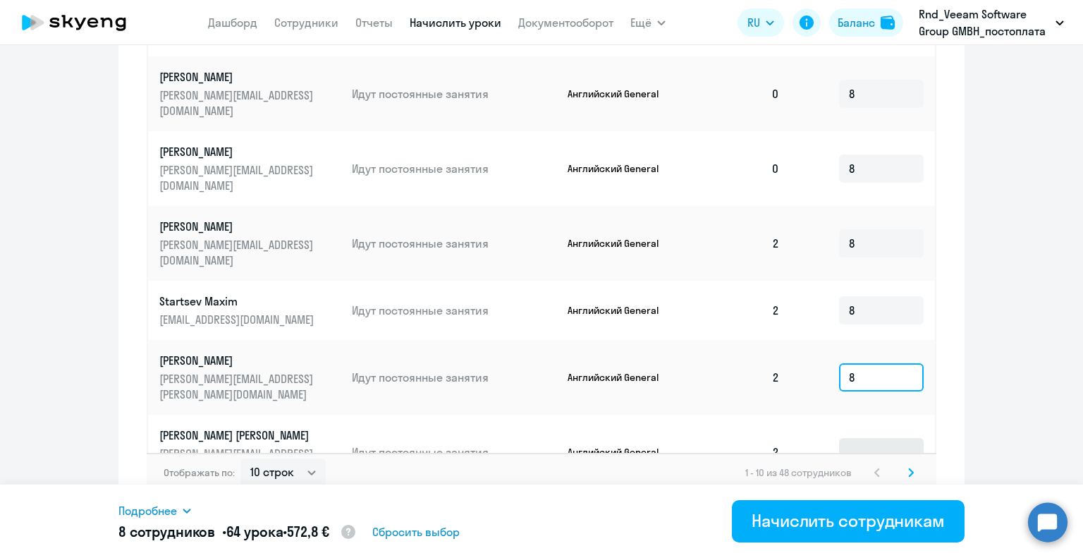
type input "8"
click at [874, 438] on input at bounding box center [881, 452] width 85 height 28
type input "8"
click at [853, 505] on input at bounding box center [881, 519] width 85 height 28
type input "8"
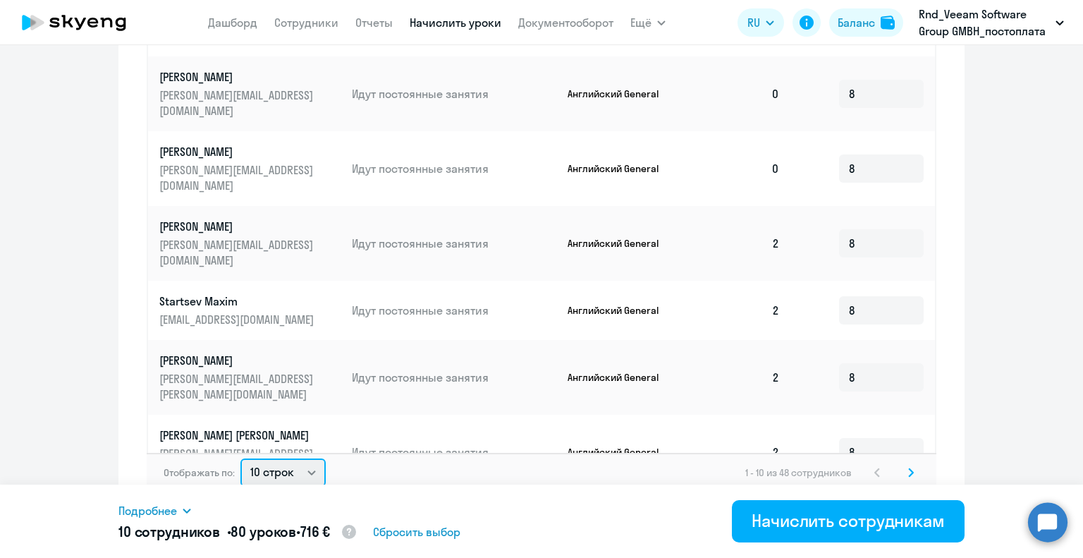
click at [278, 462] on select "10 строк 30 строк 50 строк" at bounding box center [283, 472] width 85 height 28
select select "50"
click at [241, 458] on select "10 строк 30 строк 50 строк" at bounding box center [283, 472] width 85 height 28
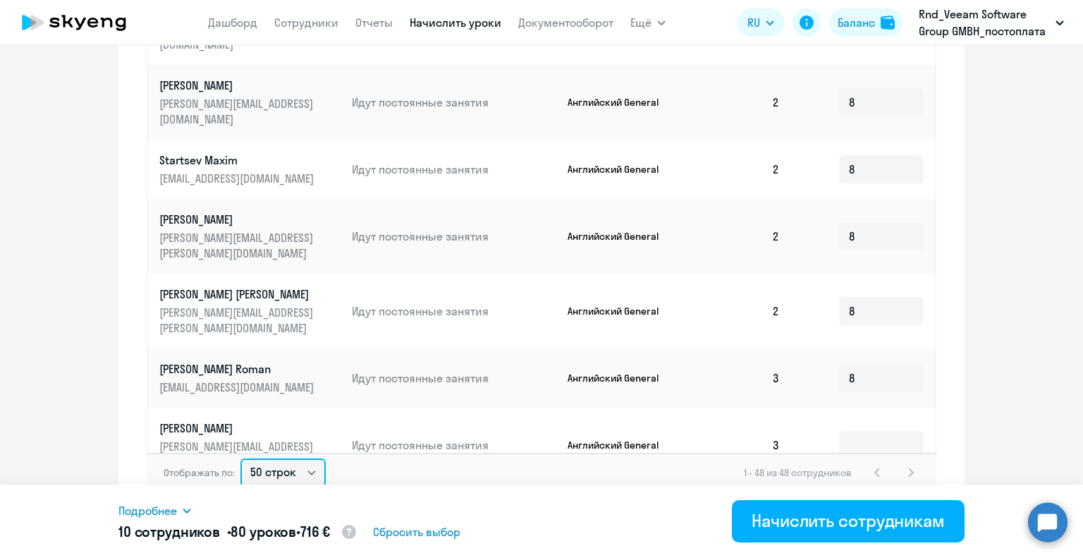
scroll to position [282, 0]
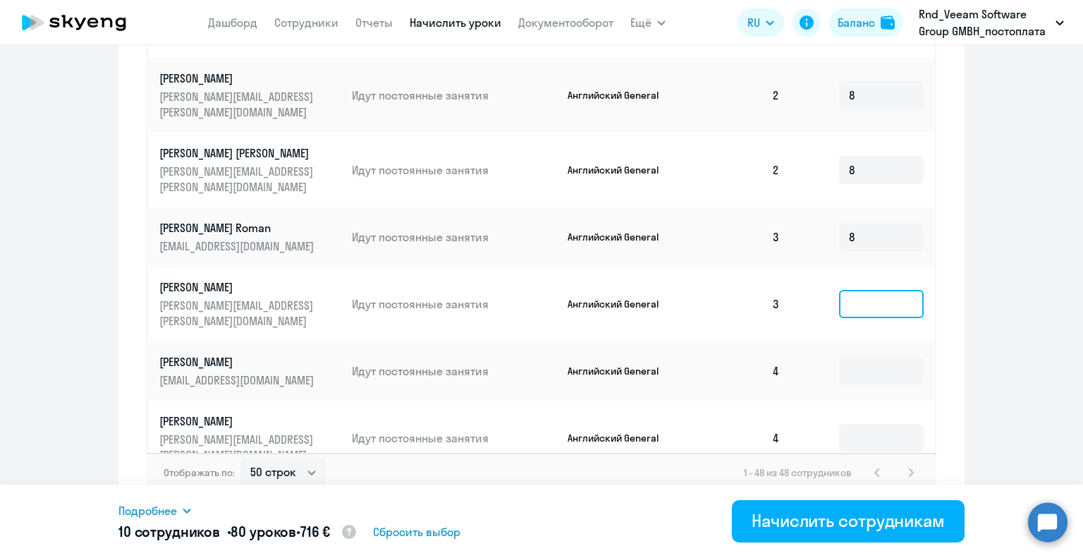
click at [868, 290] on input at bounding box center [881, 304] width 85 height 28
type input "8"
click at [866, 357] on input at bounding box center [881, 371] width 85 height 28
click at [889, 424] on input at bounding box center [881, 438] width 85 height 28
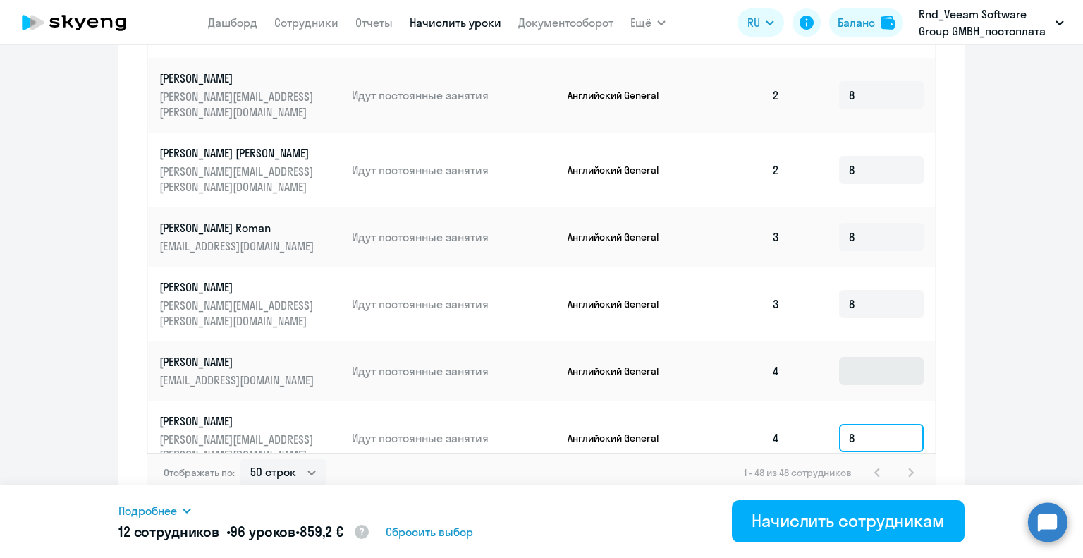
type input "8"
click at [860, 357] on input at bounding box center [881, 371] width 85 height 28
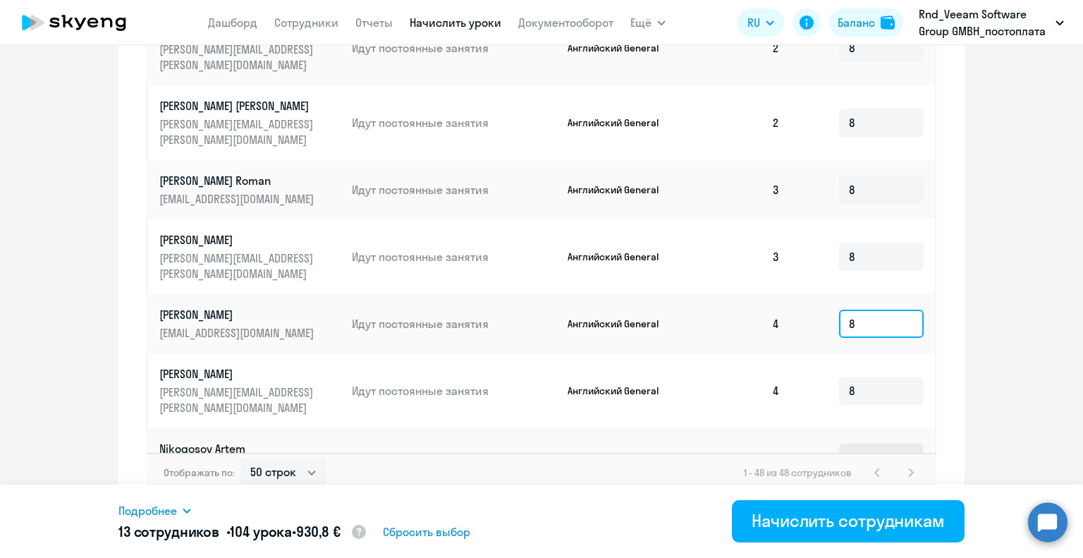
scroll to position [353, 0]
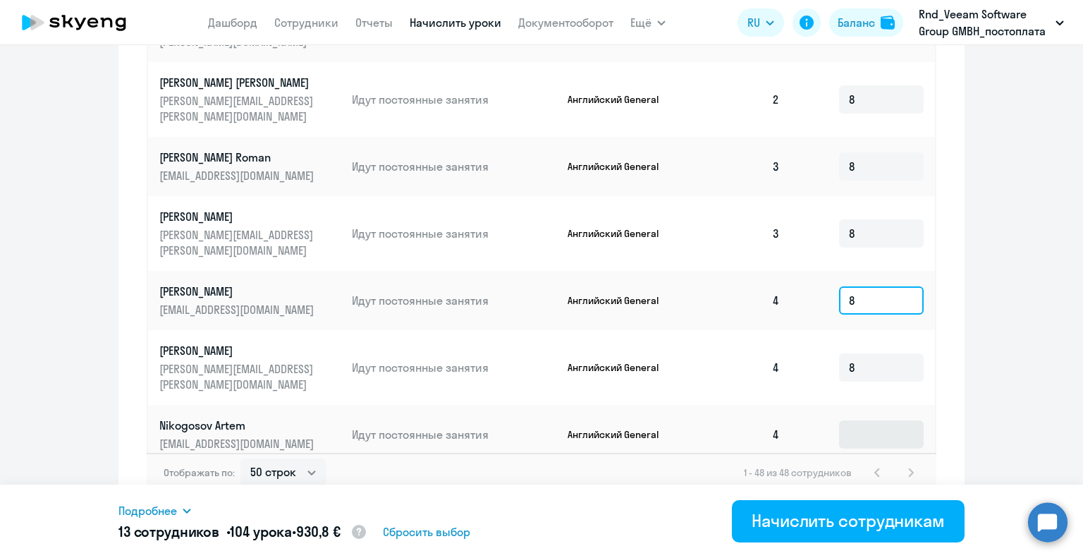
type input "8"
click at [871, 420] on input at bounding box center [881, 434] width 85 height 28
click at [866, 487] on input at bounding box center [881, 501] width 85 height 28
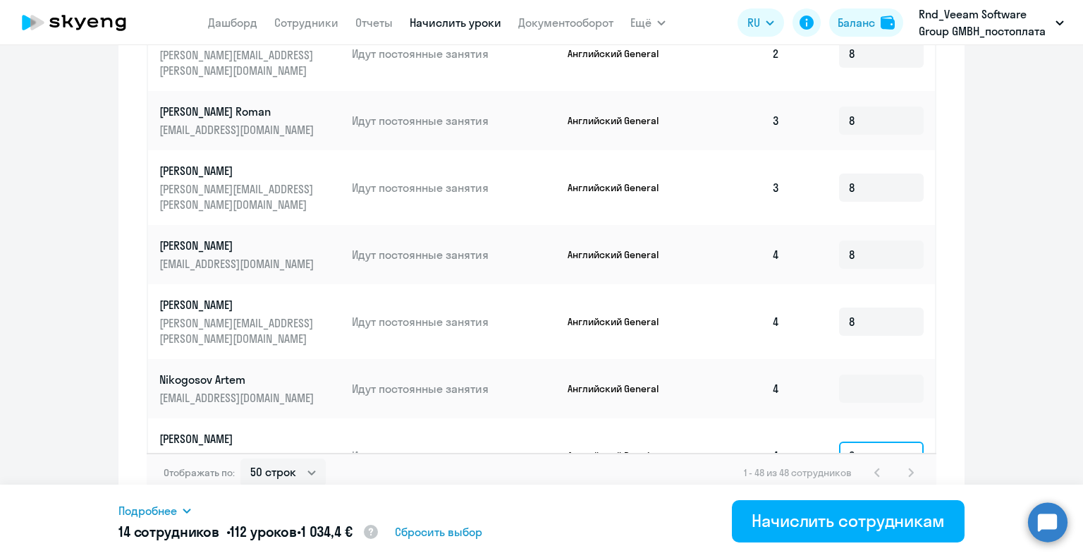
scroll to position [423, 0]
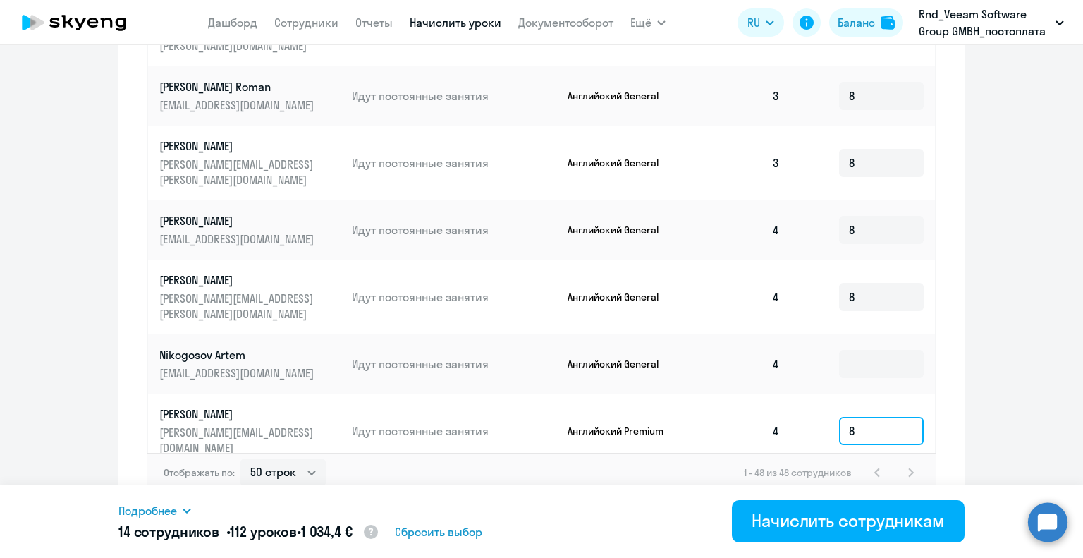
type input "8"
click at [842, 492] on input at bounding box center [881, 506] width 85 height 28
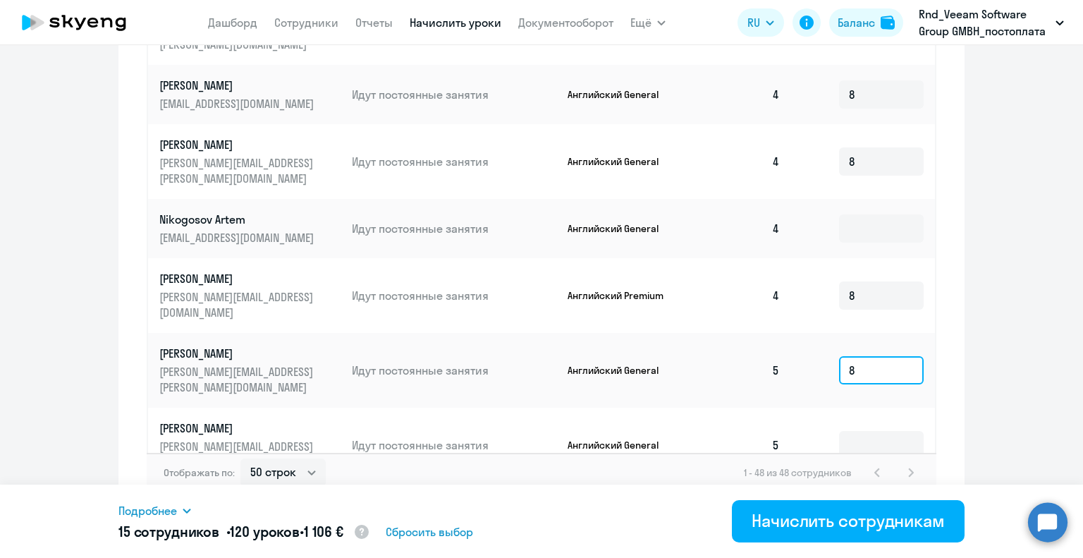
scroll to position [564, 0]
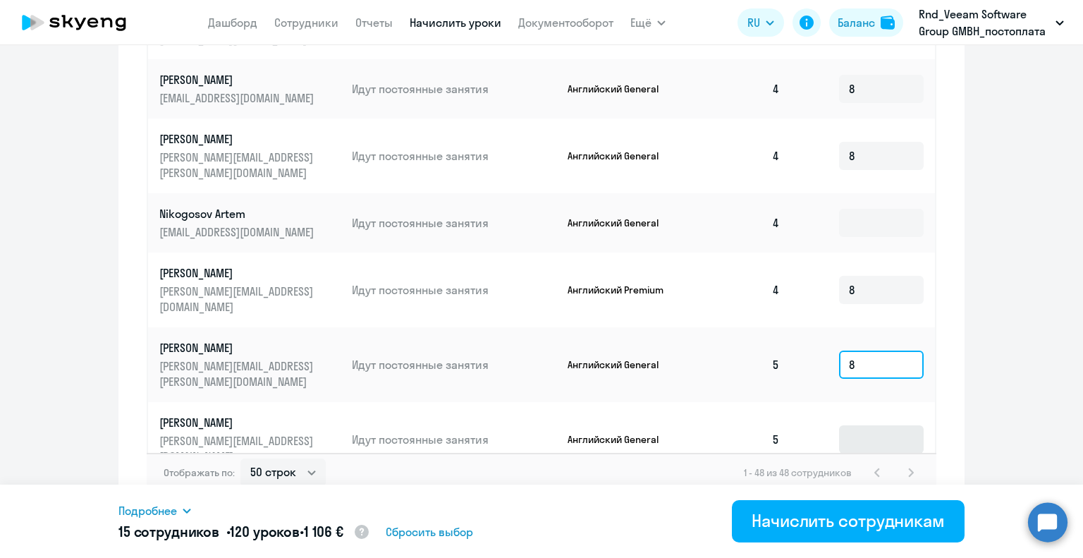
type input "8"
click at [855, 425] on input at bounding box center [881, 439] width 85 height 28
type input "8"
click at [858, 492] on input at bounding box center [881, 506] width 85 height 28
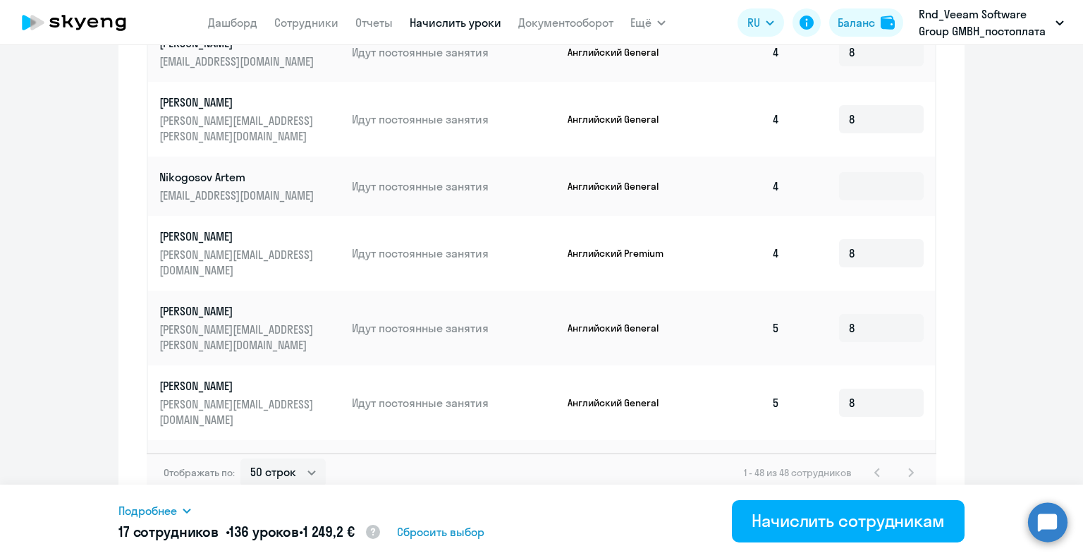
scroll to position [635, 0]
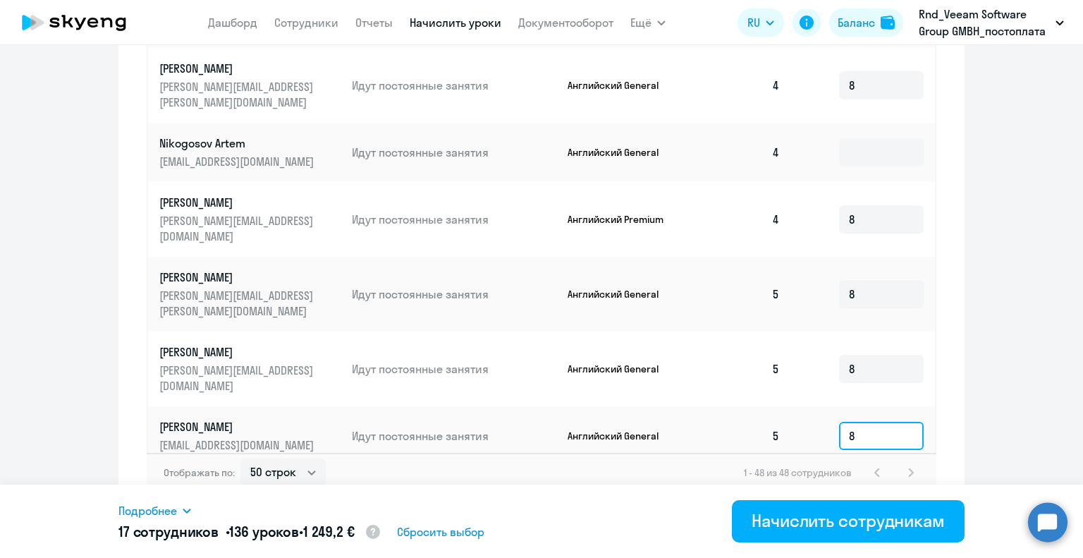
type input "8"
click at [840, 489] on input at bounding box center [881, 503] width 85 height 28
type input "8"
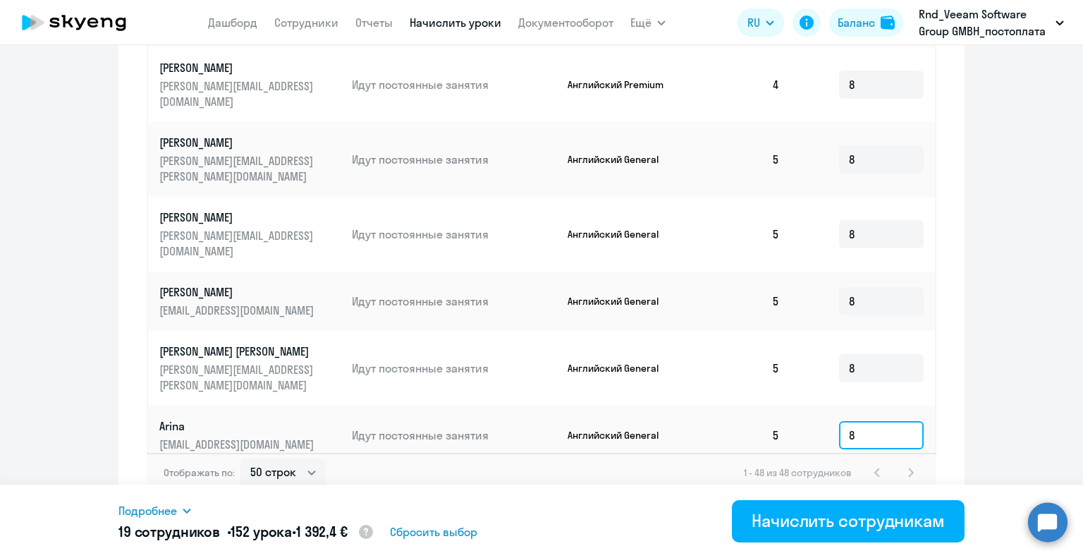
scroll to position [846, 0]
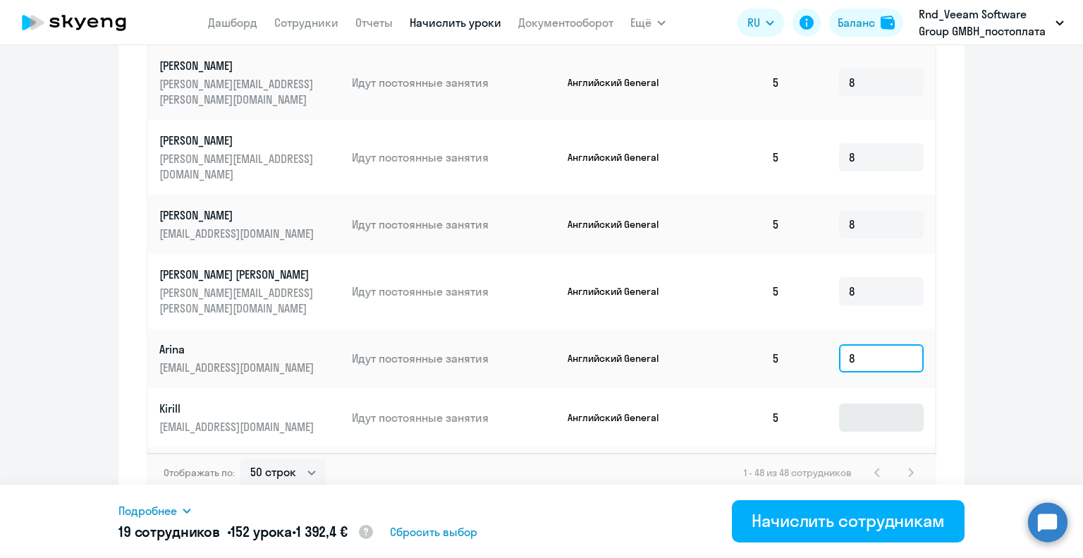
type input "8"
click at [854, 403] on input at bounding box center [881, 417] width 85 height 28
type input "8"
click at [841, 470] on input at bounding box center [881, 484] width 85 height 28
type input "8"
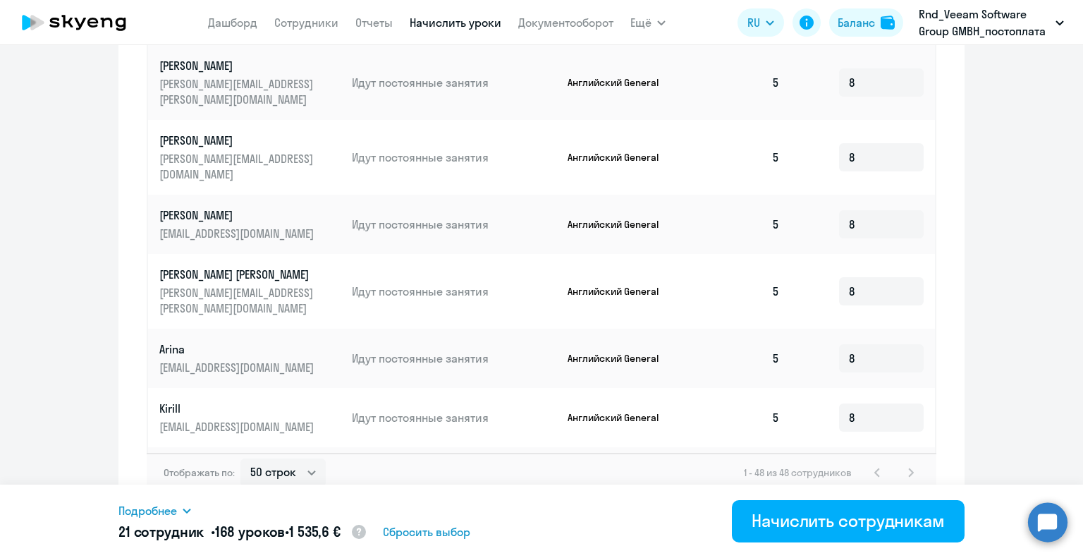
click at [872, 545] on input at bounding box center [881, 559] width 85 height 28
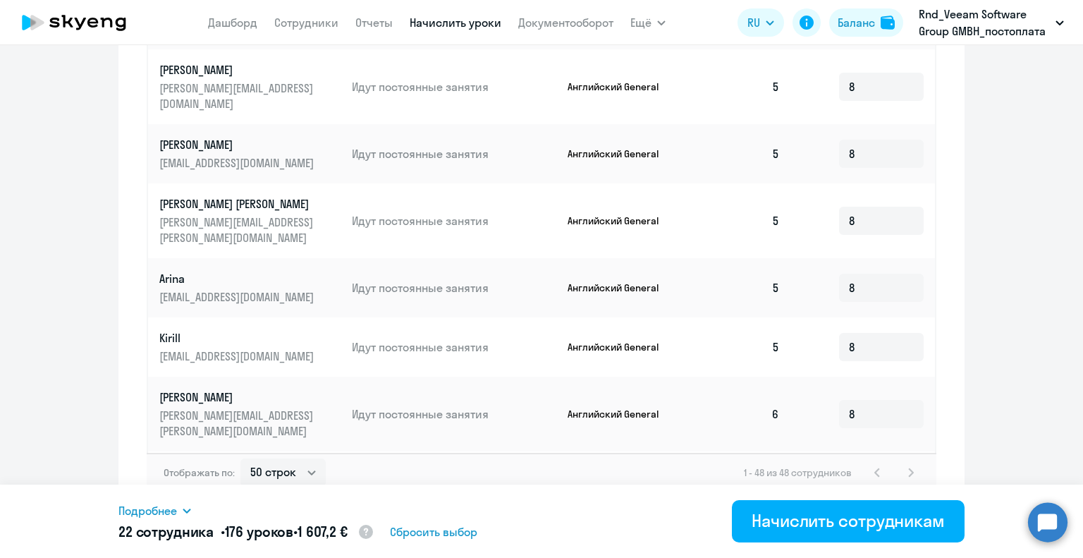
scroll to position [987, 0]
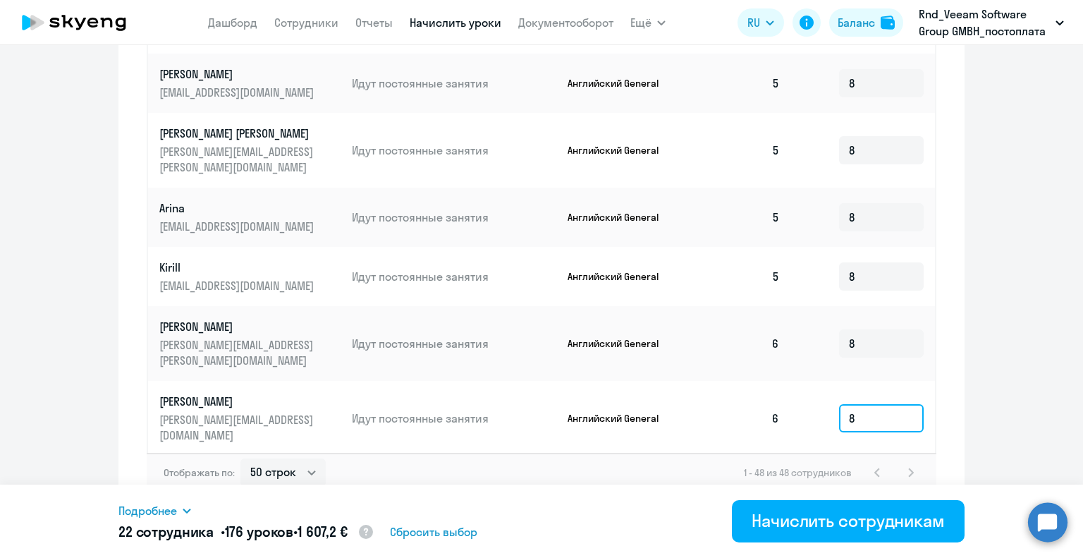
type input "8"
click at [846, 471] on input at bounding box center [881, 485] width 85 height 28
type input "8"
click at [862, 530] on input at bounding box center [881, 544] width 85 height 28
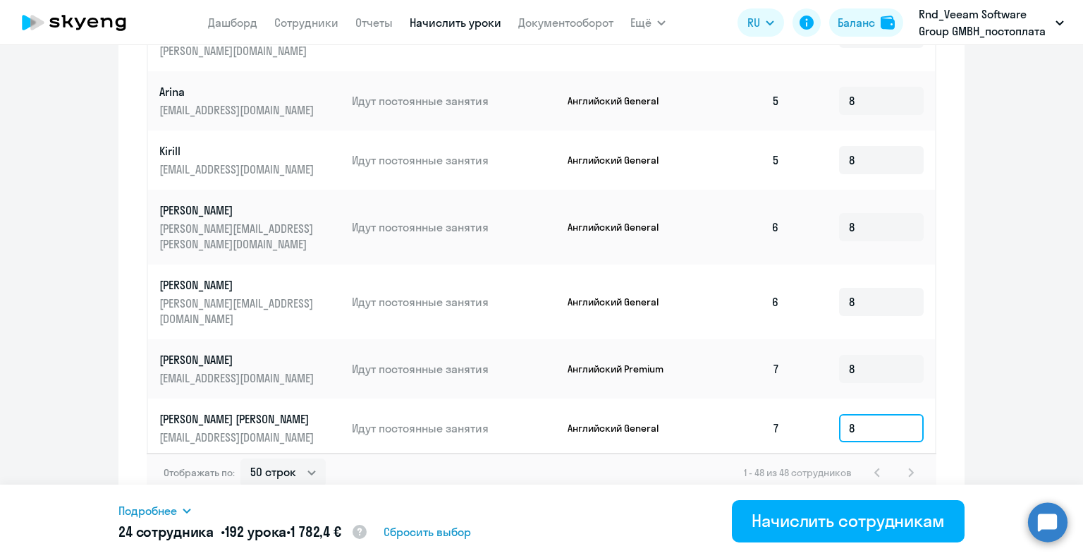
scroll to position [1128, 0]
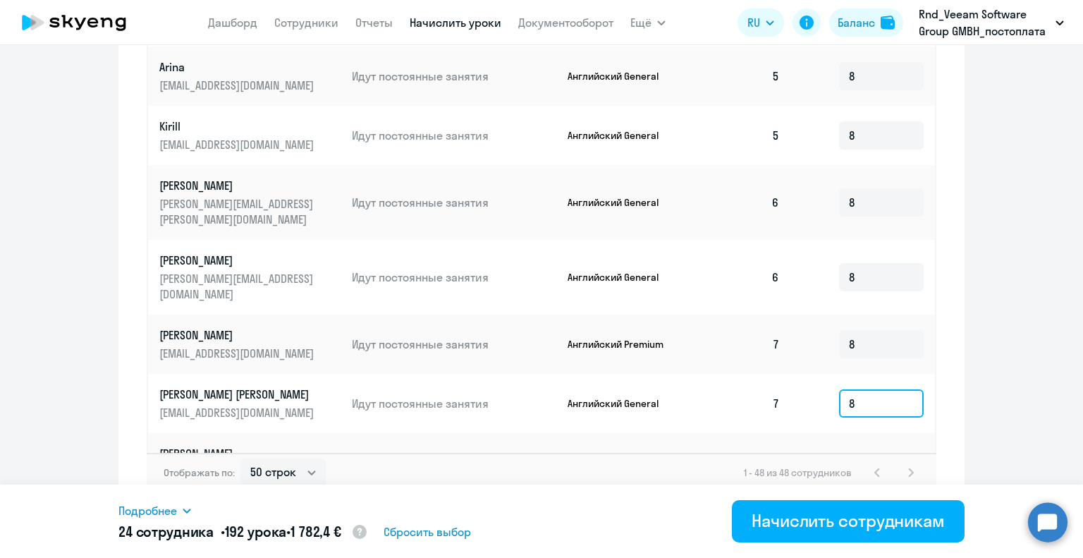
type input "8"
click at [852, 456] on input at bounding box center [881, 470] width 85 height 28
type input "8"
click at [843, 523] on input at bounding box center [881, 537] width 85 height 28
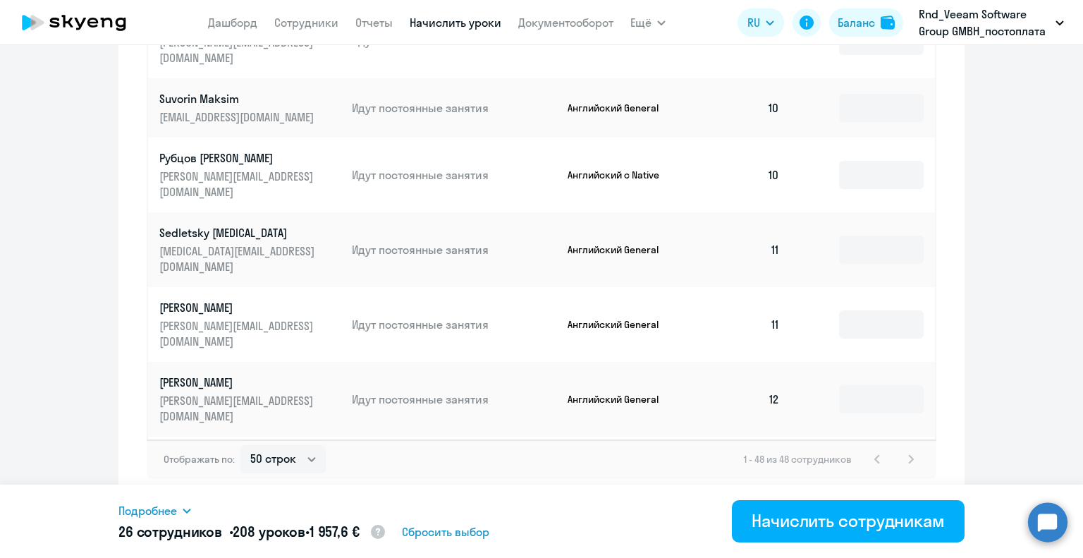
scroll to position [2238, 0]
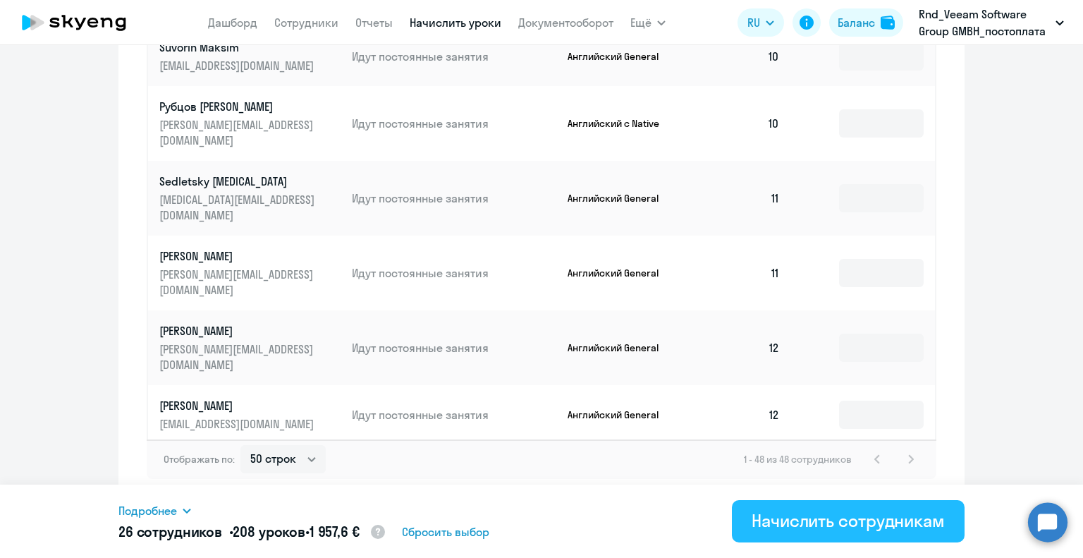
type input "8"
click at [839, 524] on div "Начислить сотрудникам" at bounding box center [848, 520] width 193 height 23
